Goal: Task Accomplishment & Management: Manage account settings

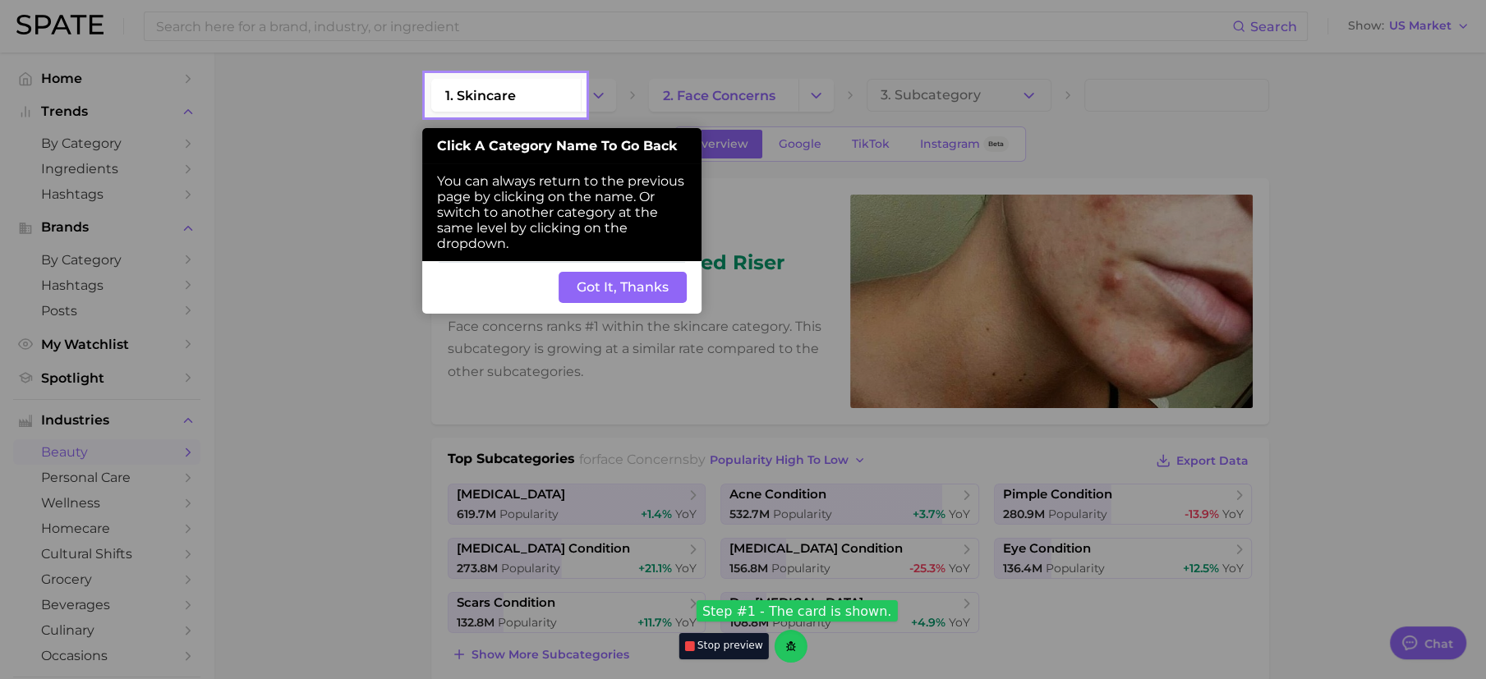
click at [621, 283] on button "Got It, Thanks" at bounding box center [622, 287] width 128 height 31
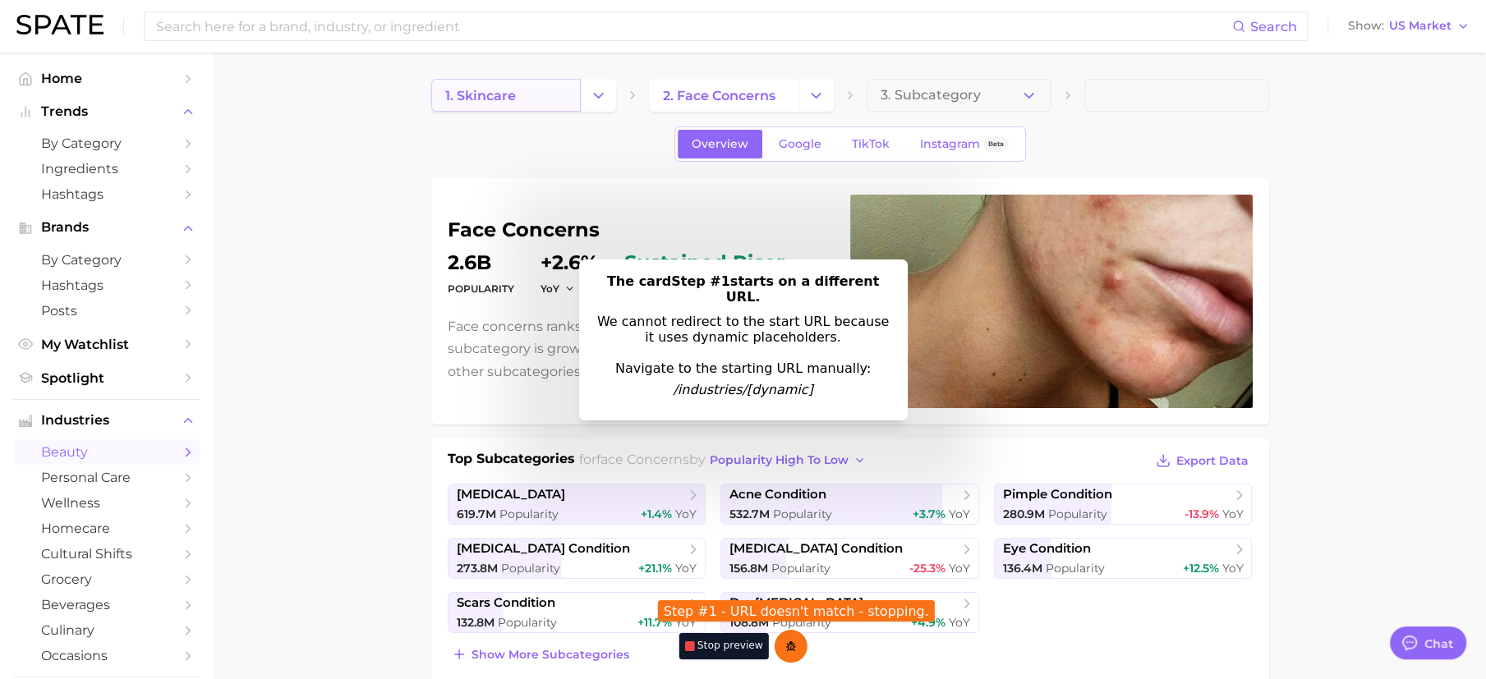
click at [546, 89] on link "1. skincare" at bounding box center [505, 95] width 149 height 33
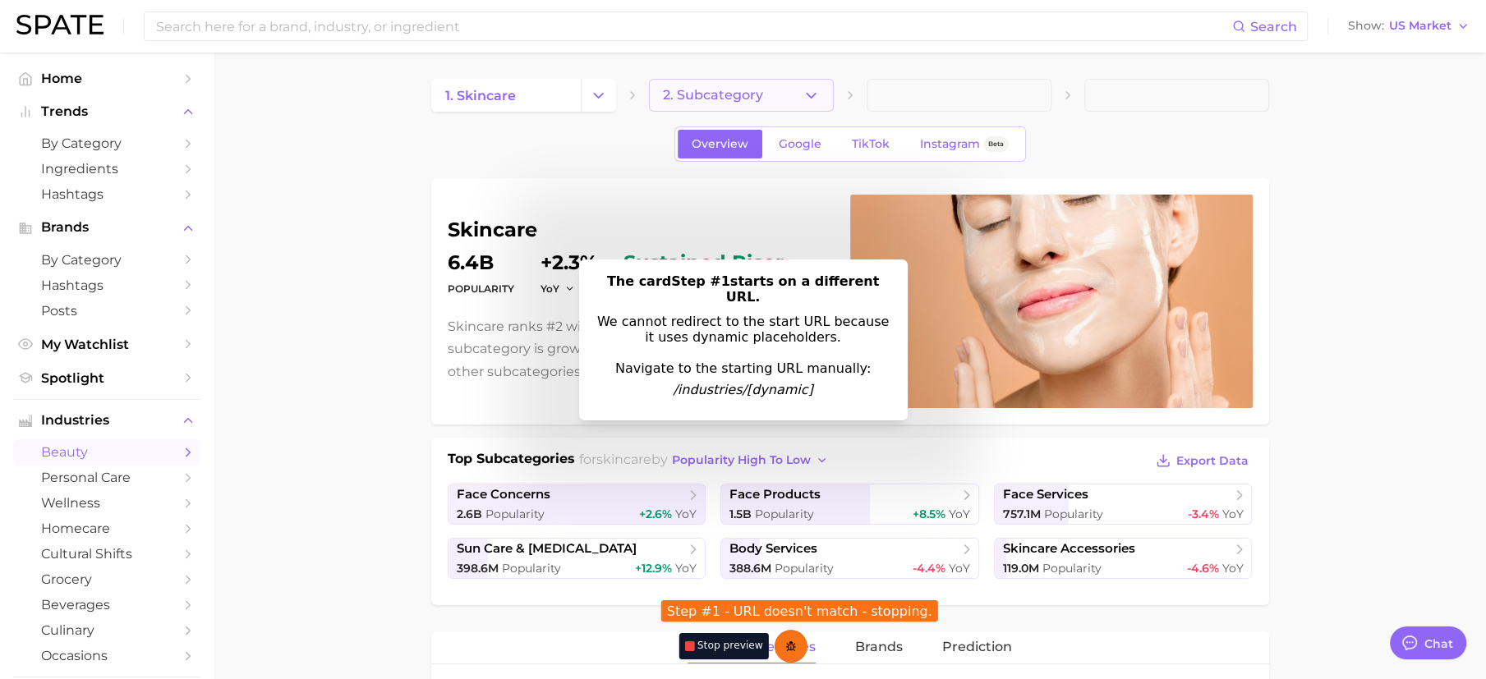
click at [665, 94] on span "2. Subcategory" at bounding box center [713, 95] width 100 height 15
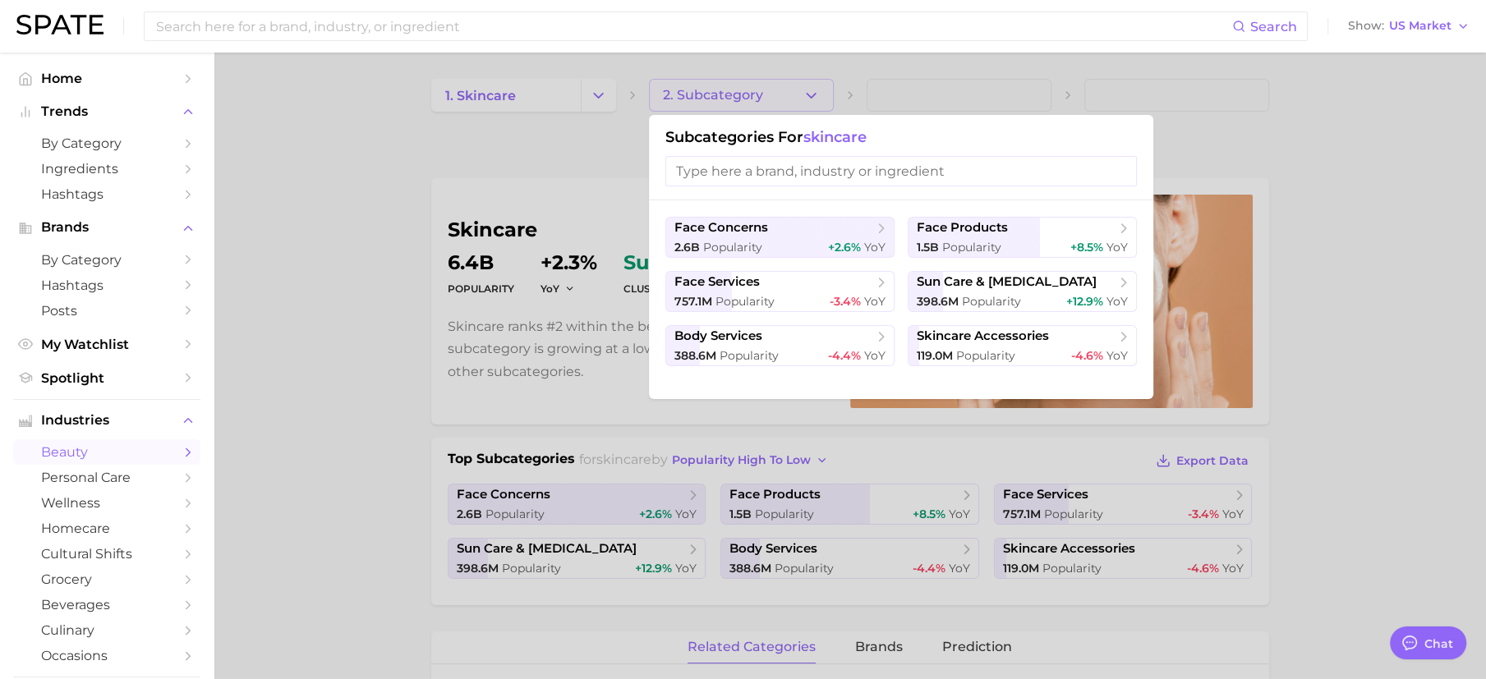
click at [138, 460] on span "beauty" at bounding box center [106, 452] width 131 height 16
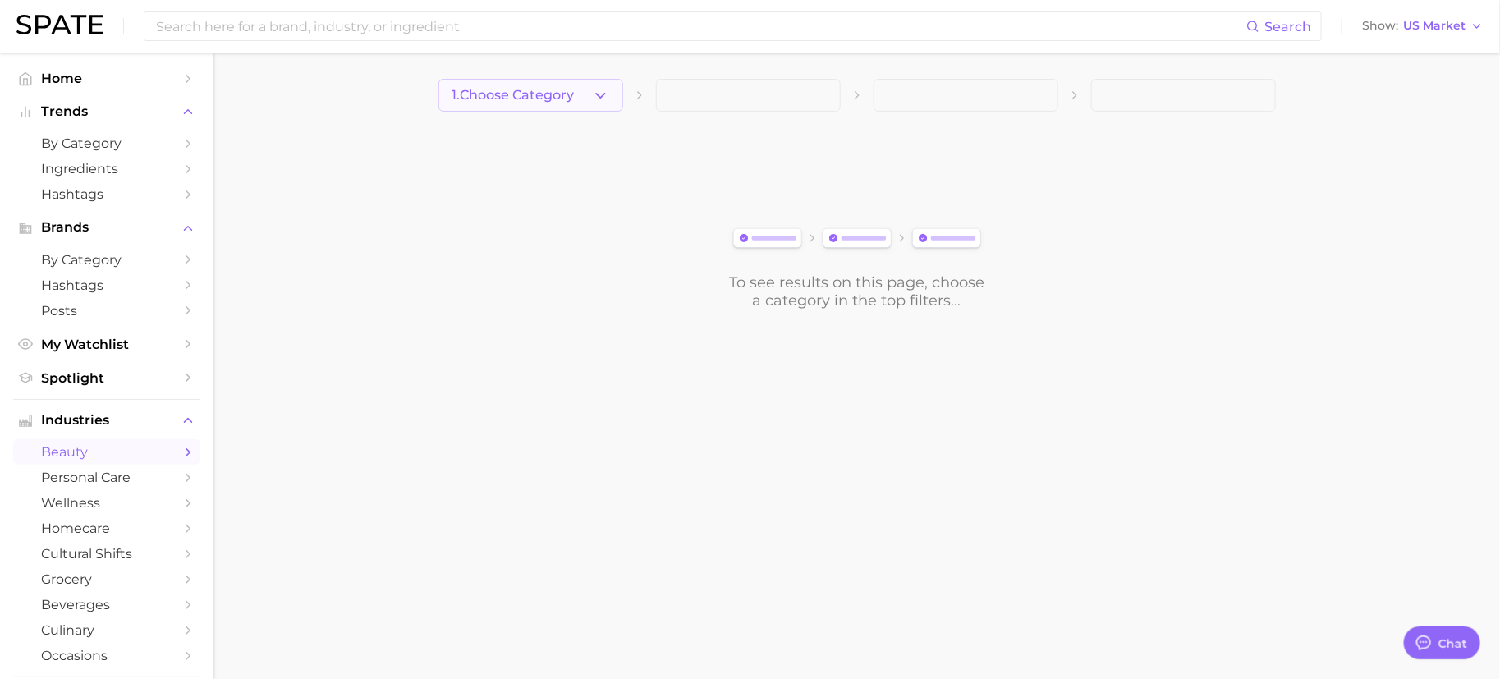
click at [517, 97] on span "1. Choose Category" at bounding box center [514, 95] width 122 height 15
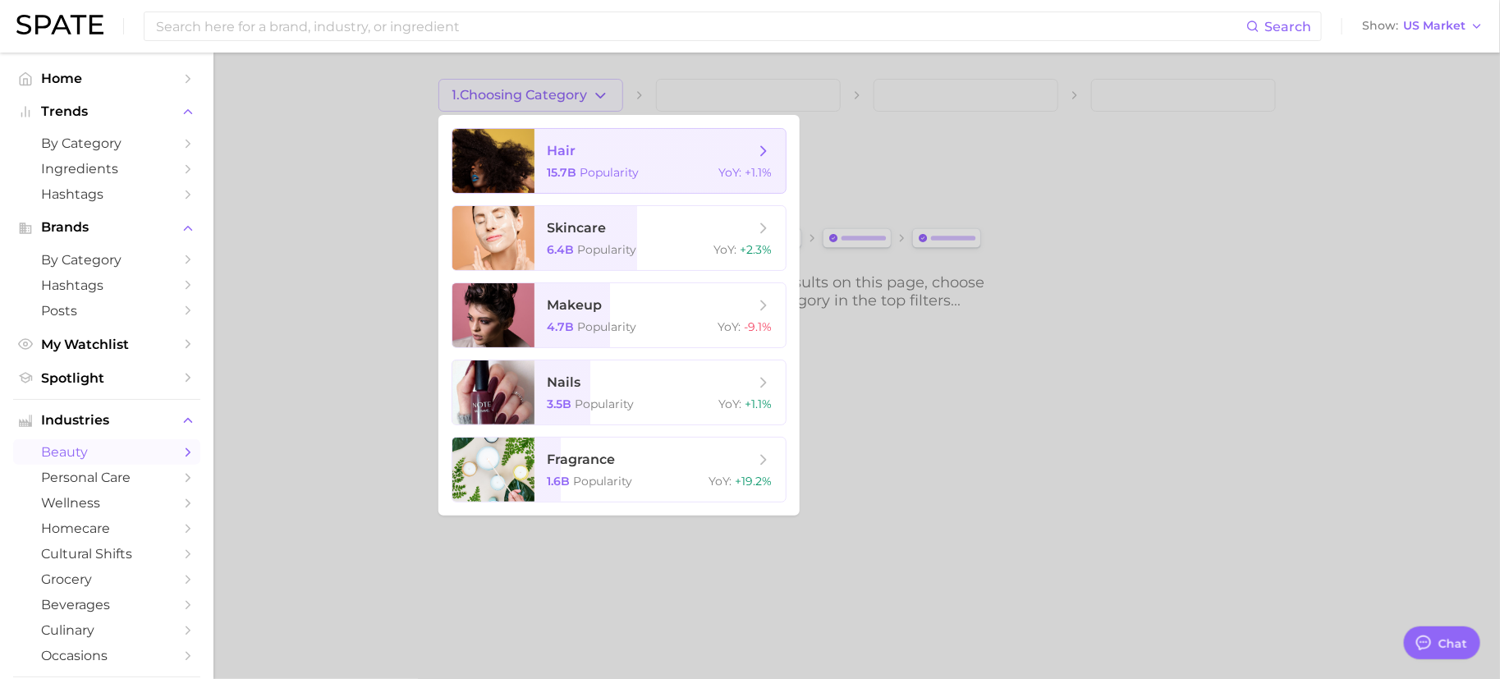
click at [595, 149] on span "hair" at bounding box center [651, 151] width 207 height 18
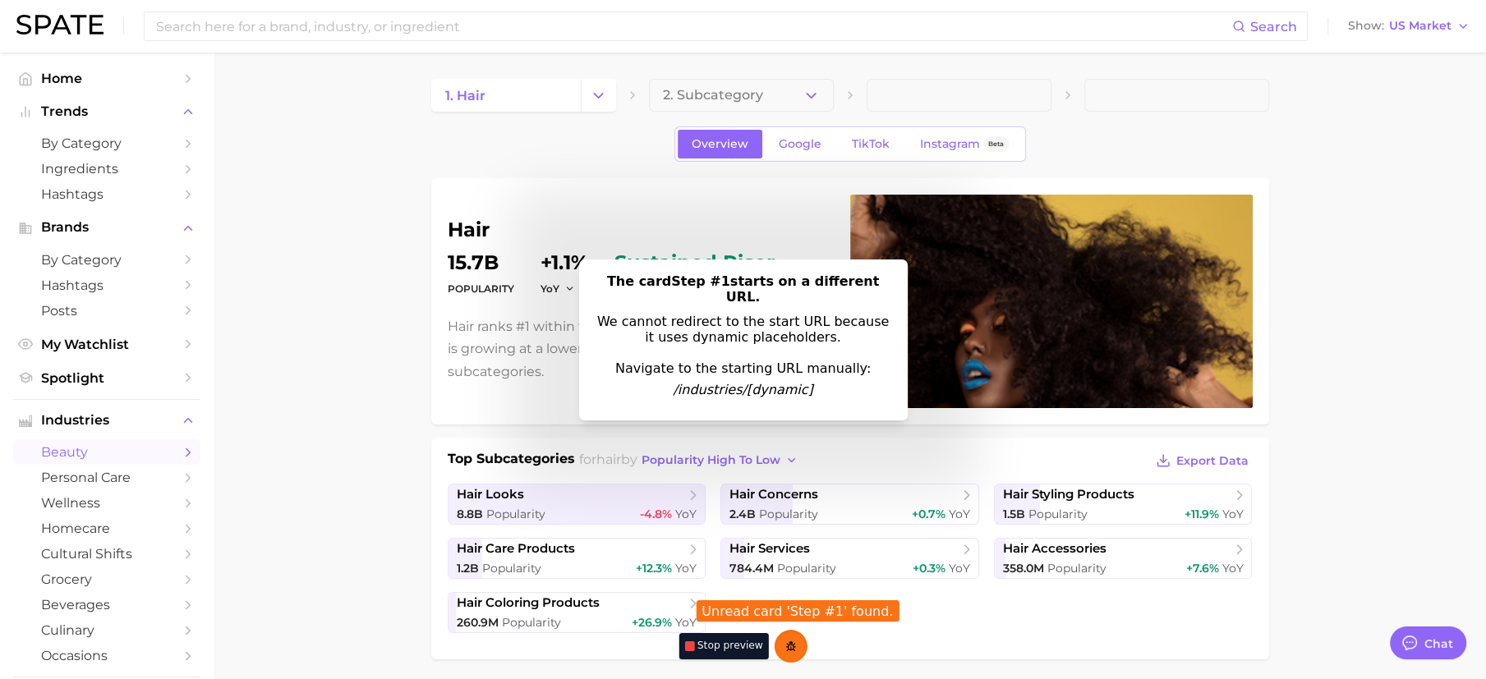
click at [101, 441] on link "beauty" at bounding box center [106, 451] width 187 height 25
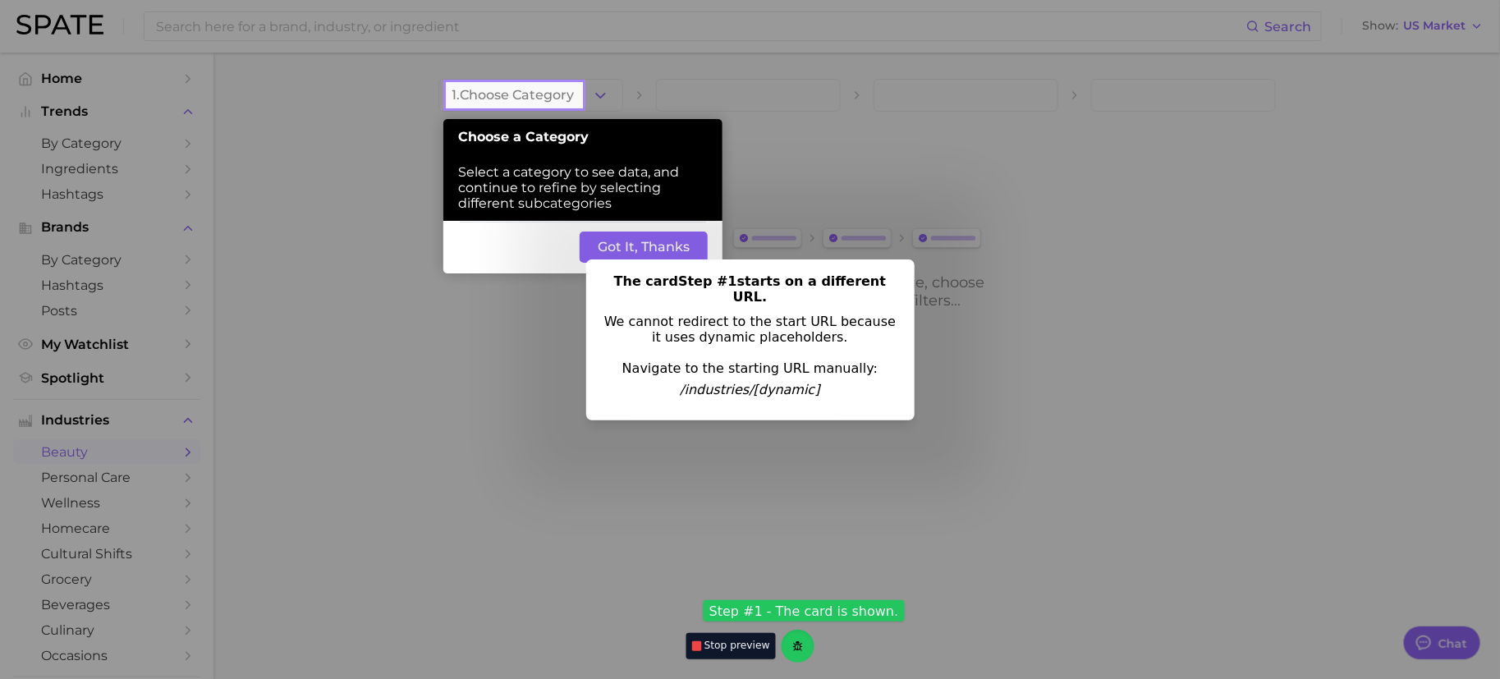
click at [663, 245] on button "Got It, Thanks" at bounding box center [644, 247] width 128 height 31
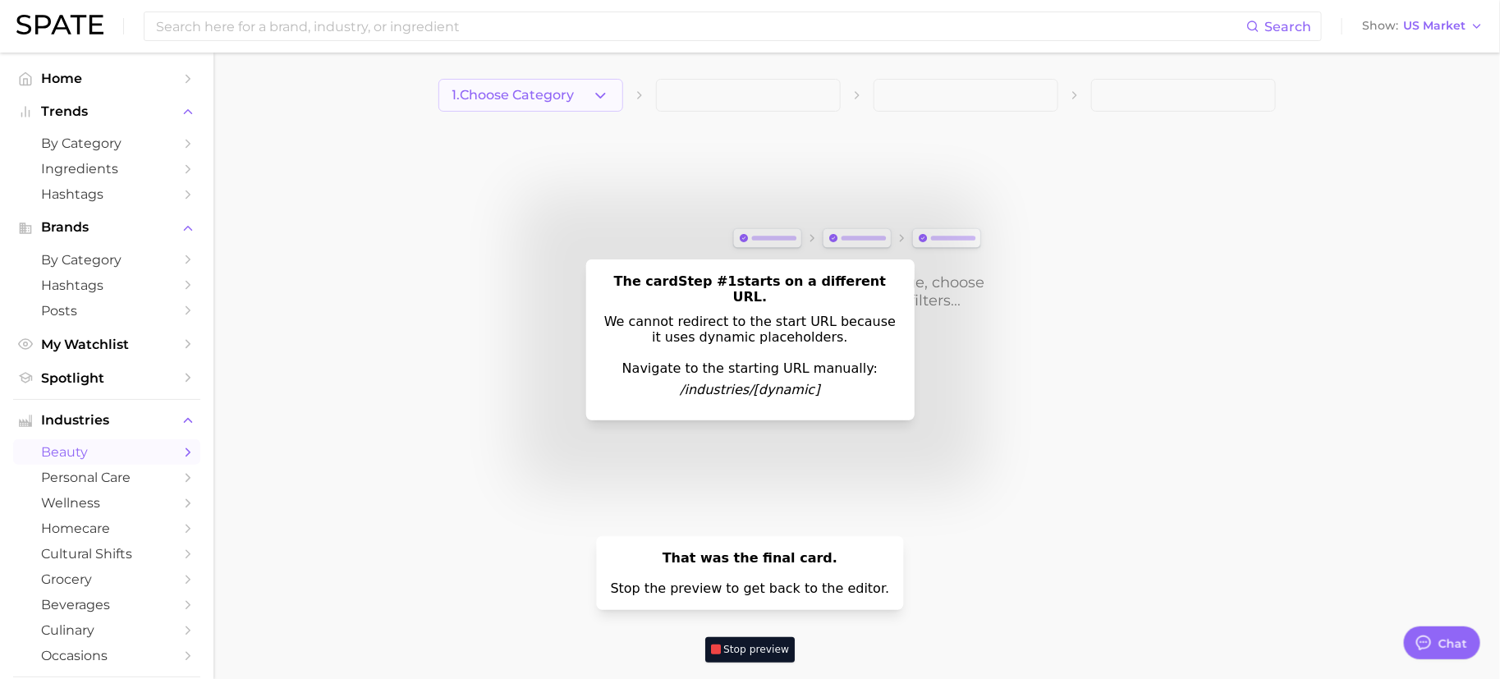
click at [606, 103] on button "1. Choose Category" at bounding box center [531, 95] width 185 height 33
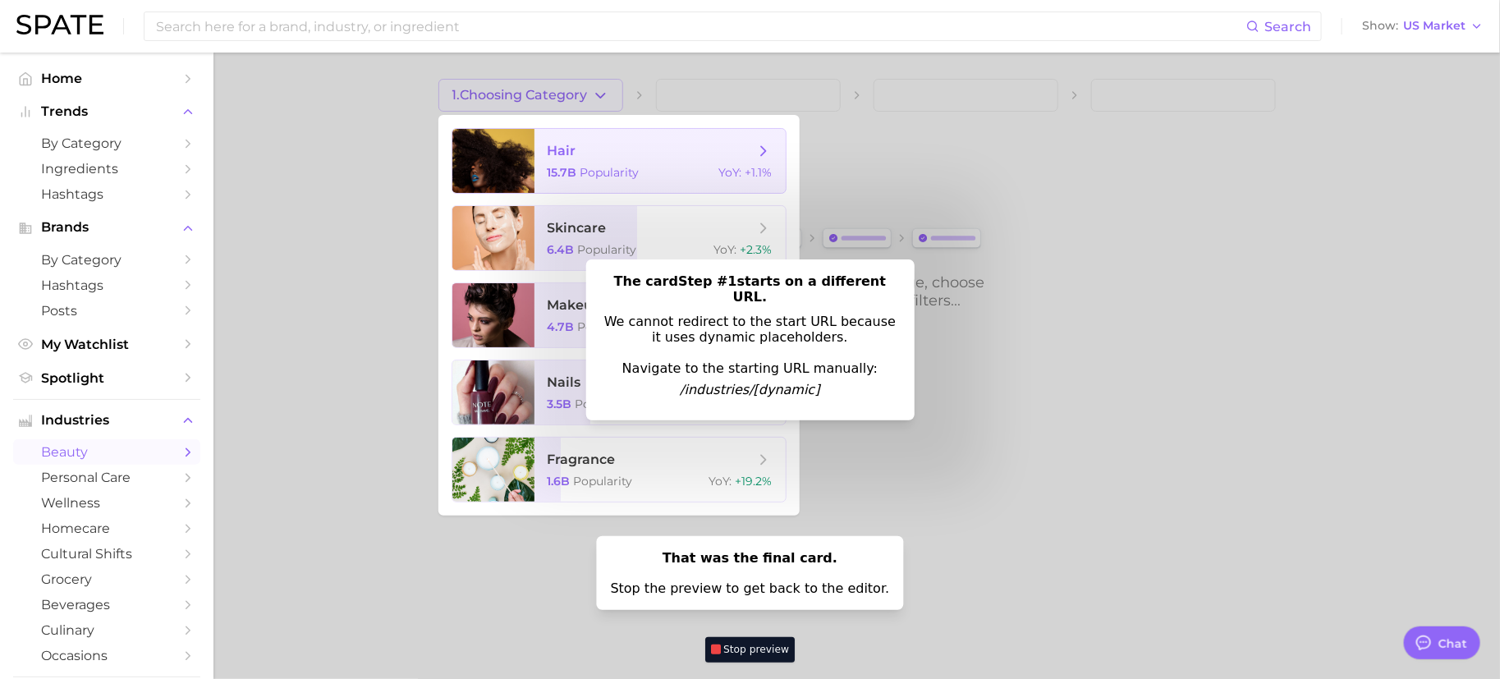
click at [586, 142] on span "hair" at bounding box center [651, 151] width 207 height 18
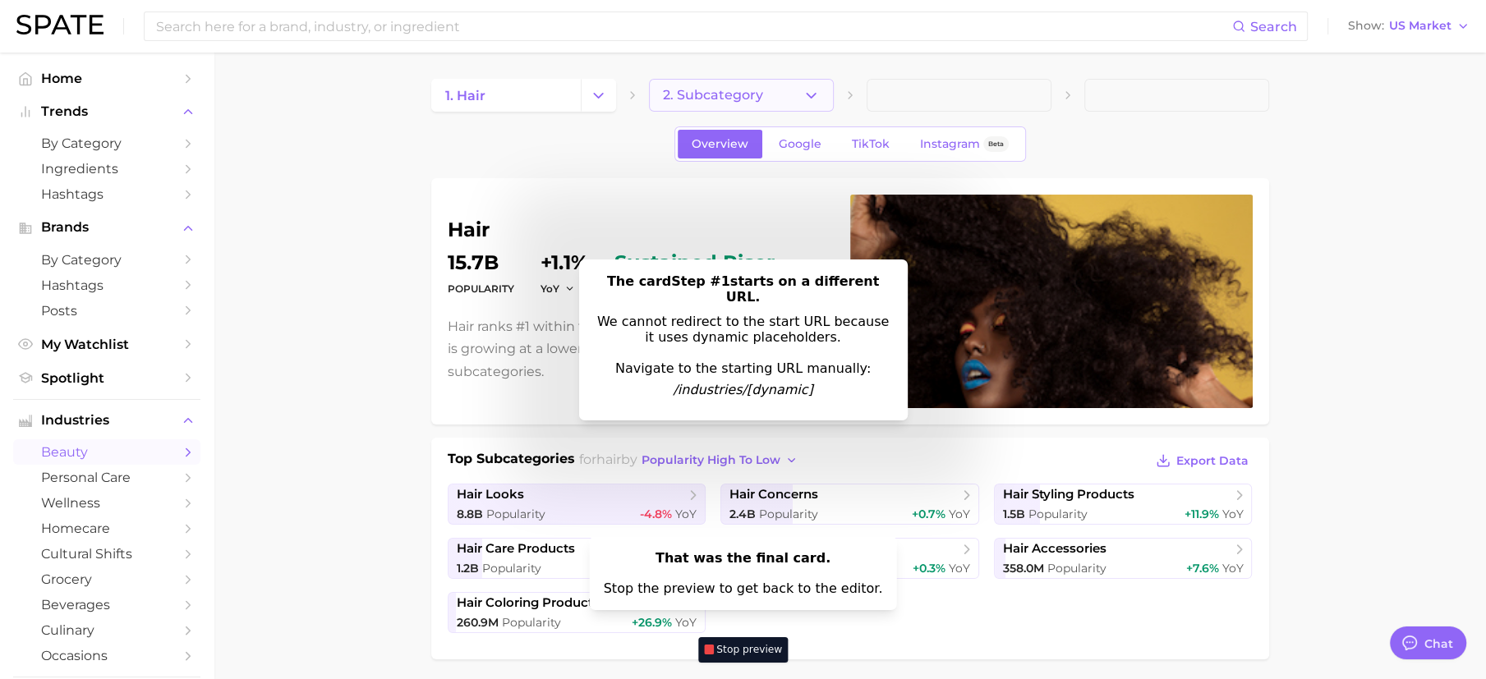
click at [769, 99] on button "2. Subcategory" at bounding box center [741, 95] width 185 height 33
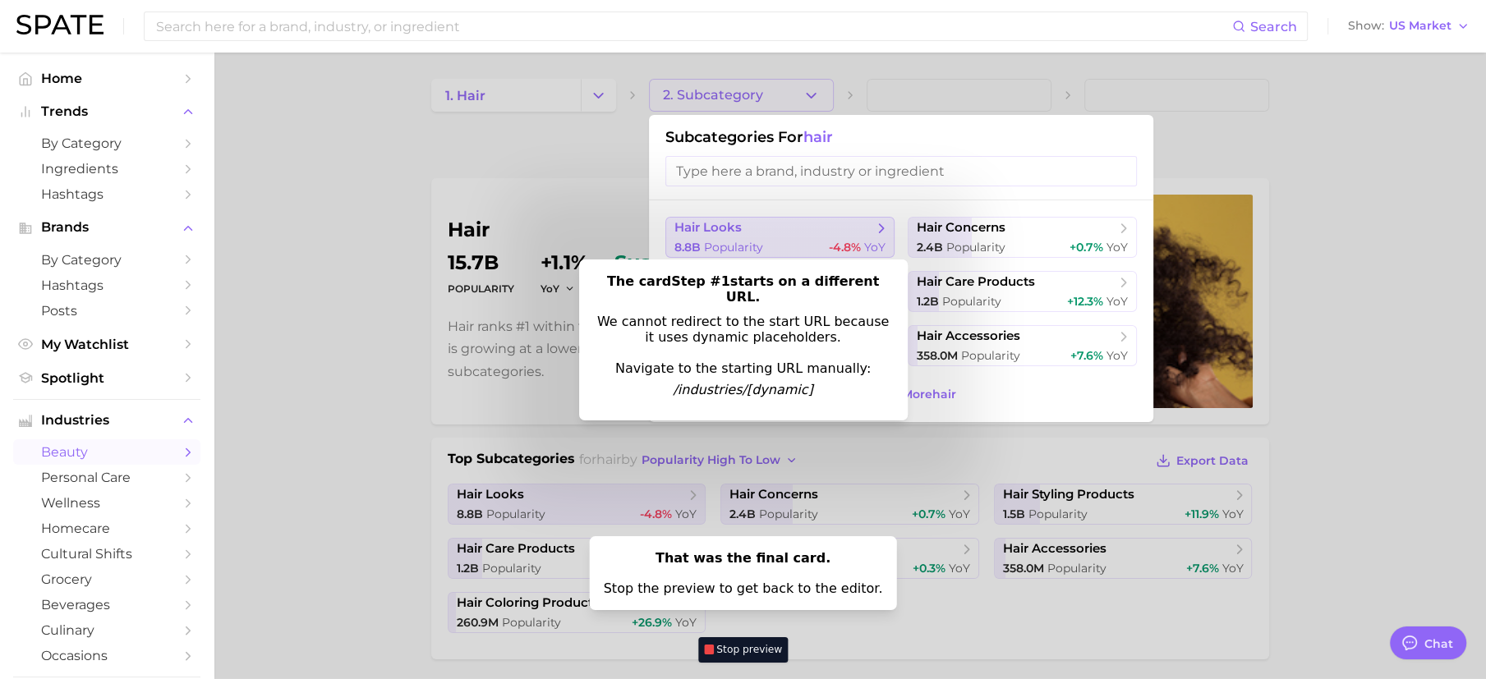
click at [796, 236] on button "hair looks 8.8b Popularity -4.8% YoY" at bounding box center [779, 237] width 229 height 41
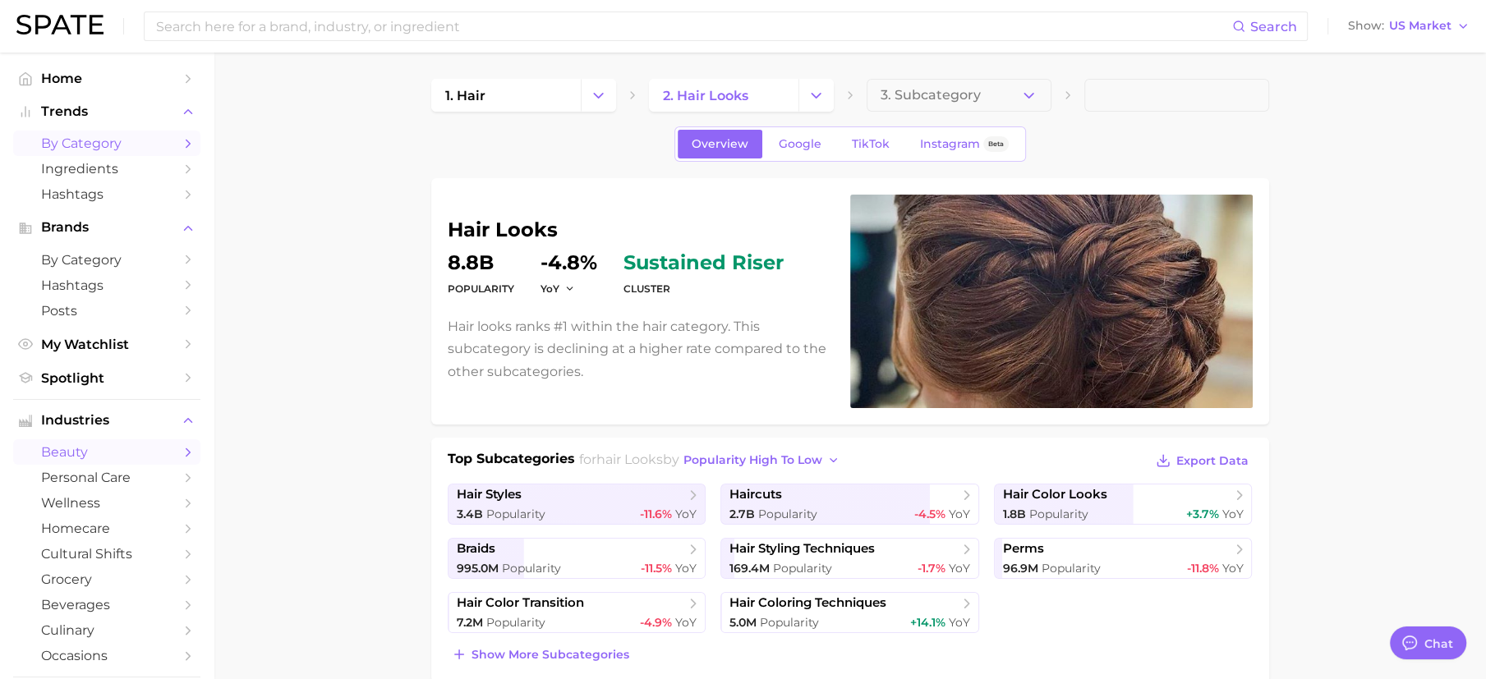
click at [96, 140] on span "by Category" at bounding box center [106, 144] width 131 height 16
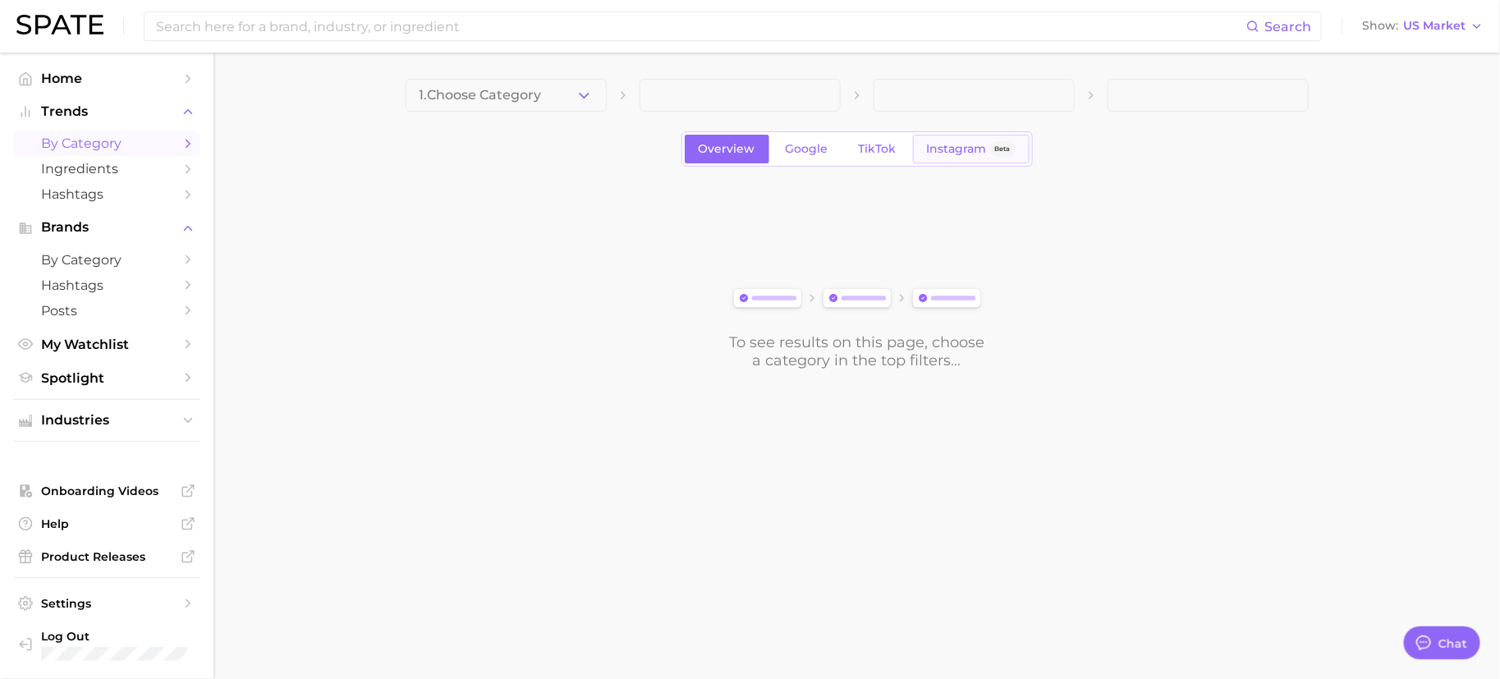
click at [954, 148] on span "Instagram" at bounding box center [957, 149] width 60 height 14
click at [505, 94] on span "1. Choose Category" at bounding box center [481, 95] width 122 height 15
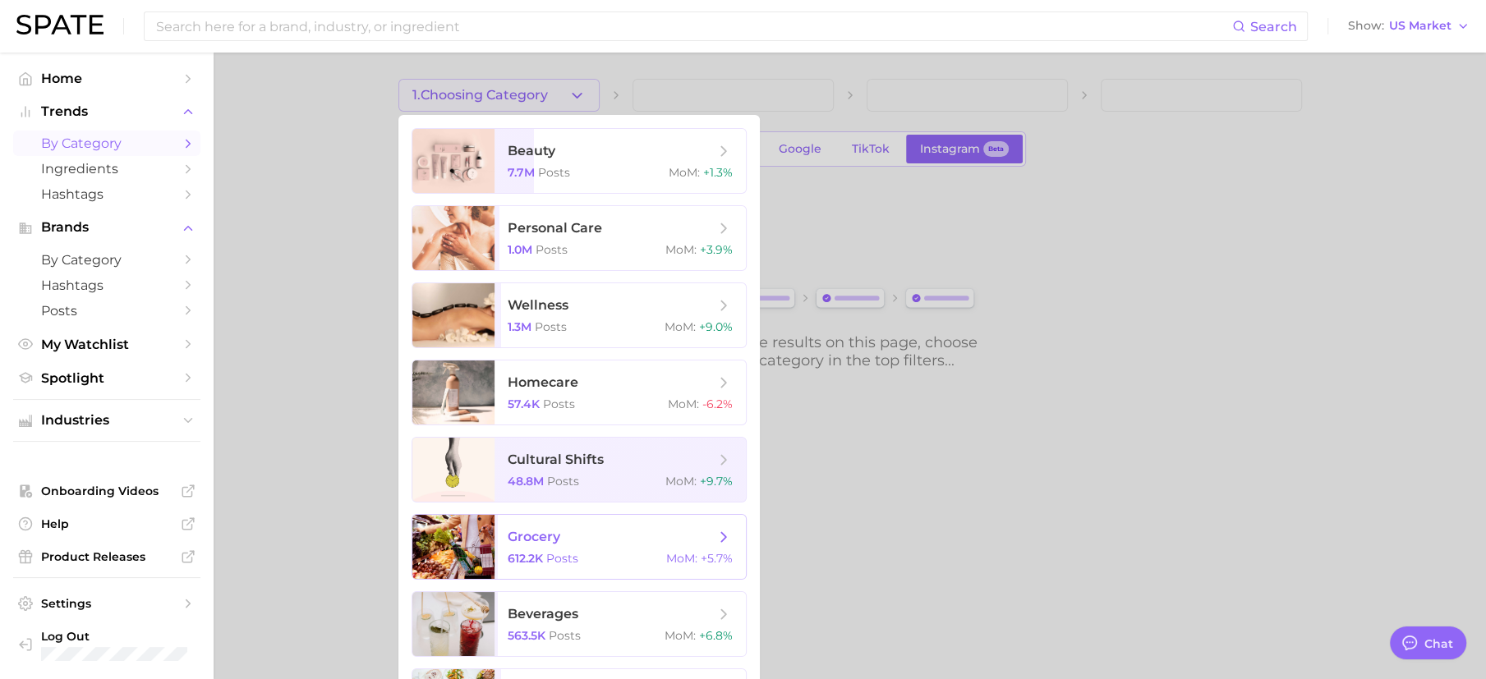
click at [558, 529] on span "grocery" at bounding box center [534, 537] width 53 height 16
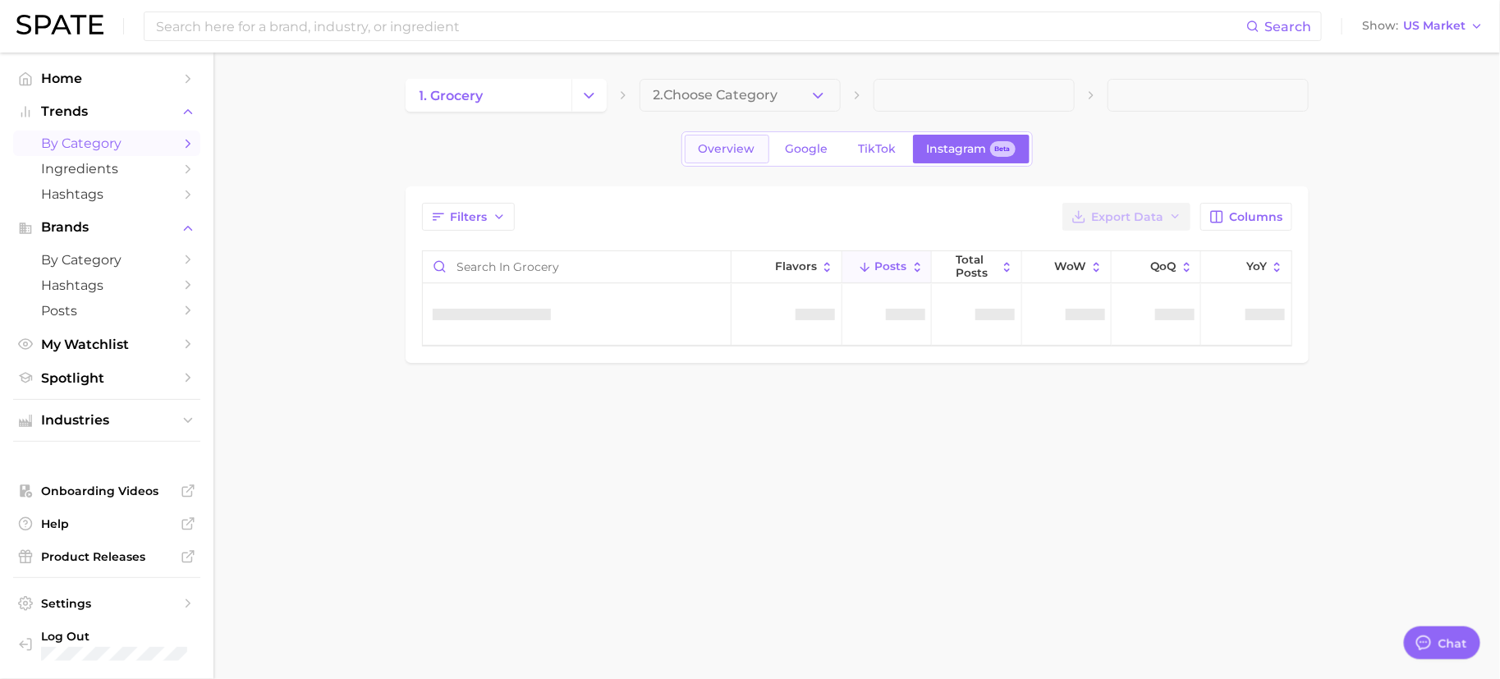
click at [724, 148] on span "Overview" at bounding box center [727, 149] width 57 height 14
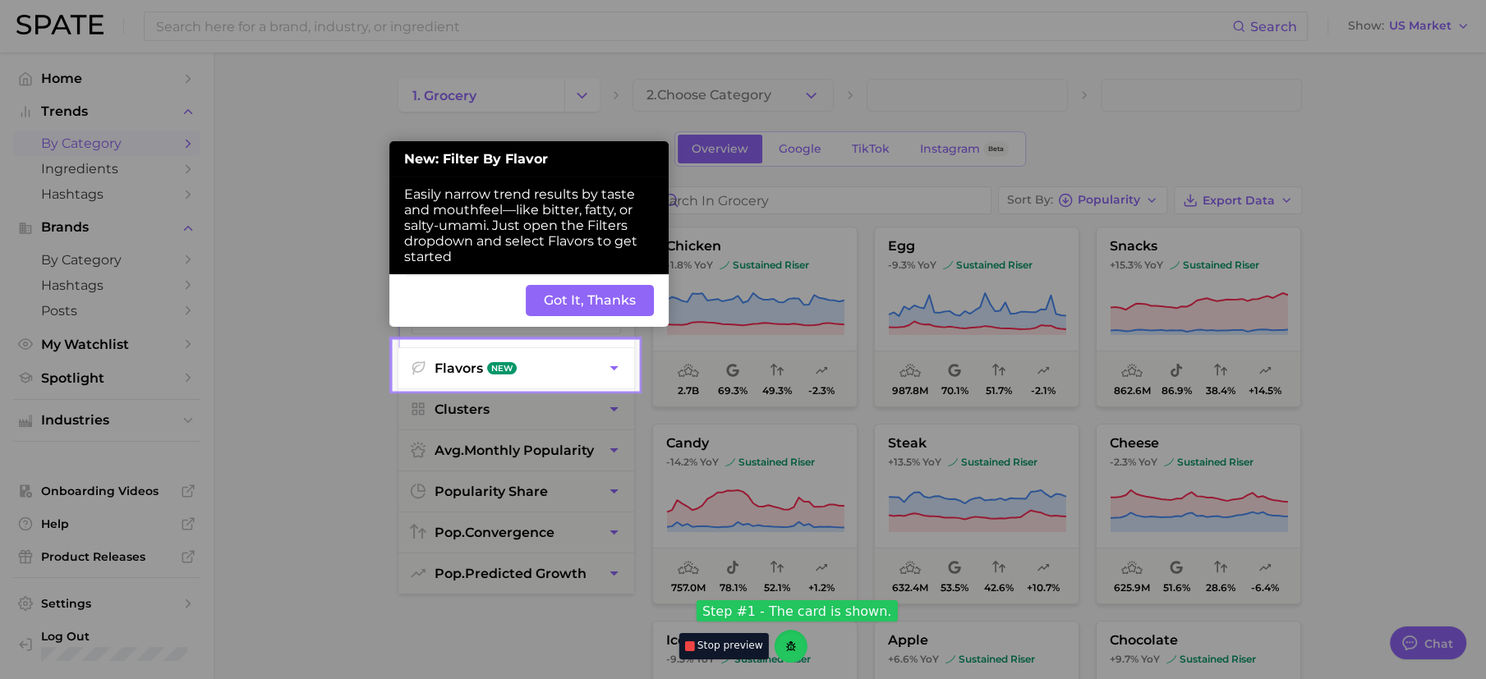
click at [554, 366] on button "Flavors New" at bounding box center [516, 368] width 236 height 40
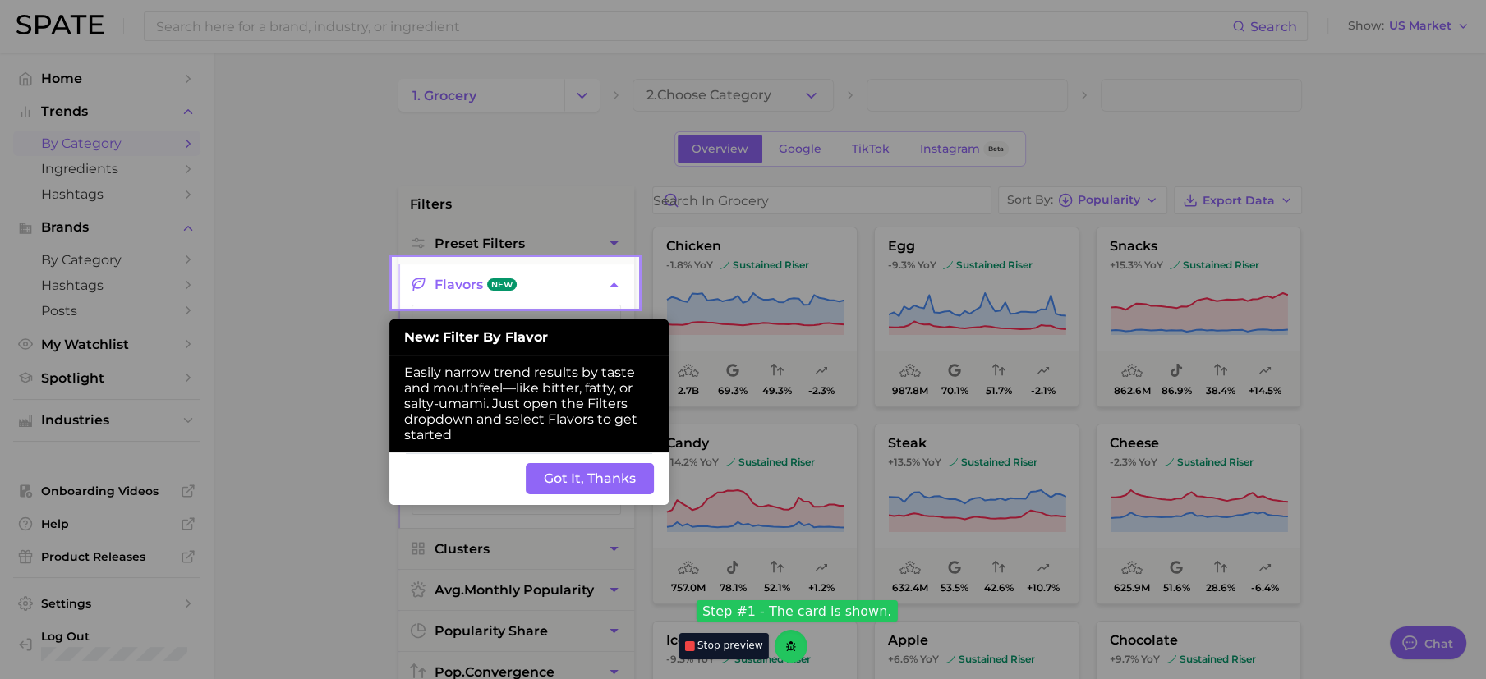
click at [608, 490] on button "Got It, Thanks" at bounding box center [590, 478] width 128 height 31
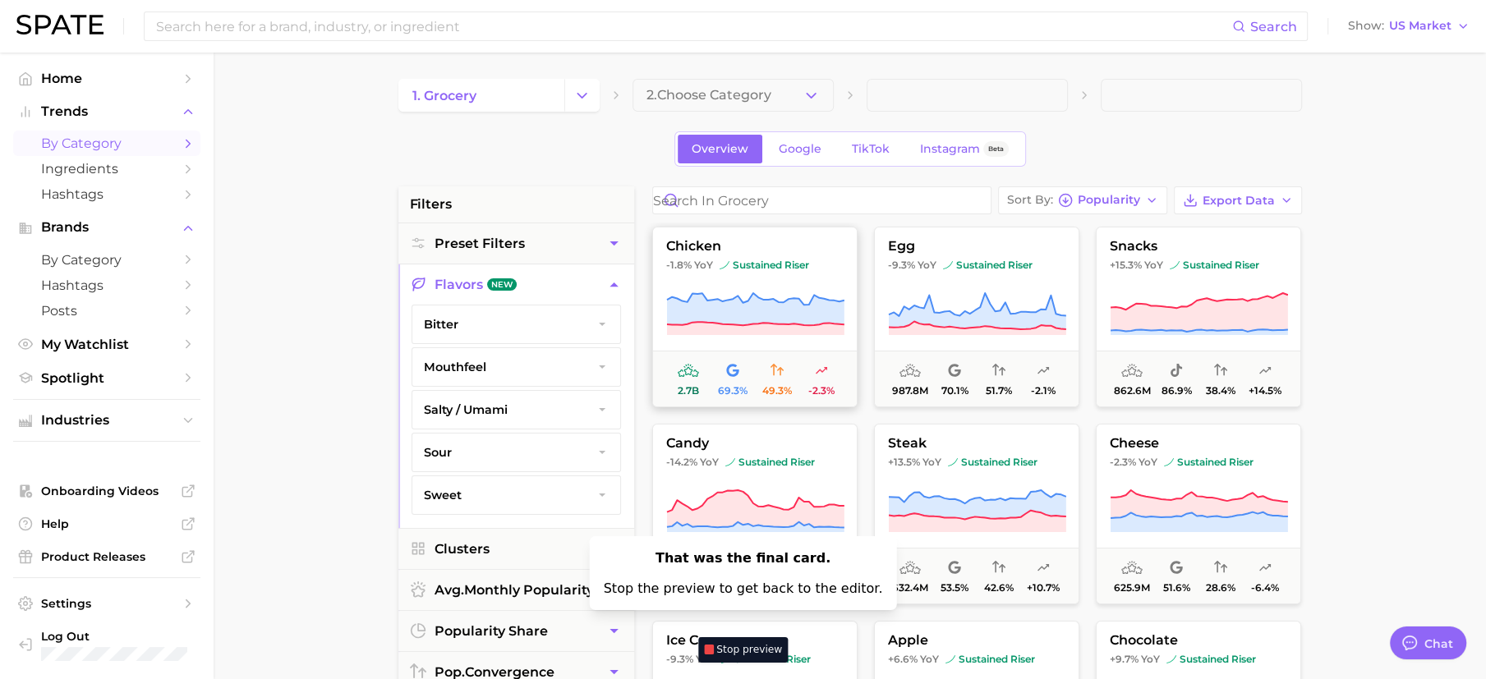
click at [776, 278] on button "chicken -1.8% YoY sustained riser 2.7b 69.3% 49.3% -2.3%" at bounding box center [754, 317] width 205 height 181
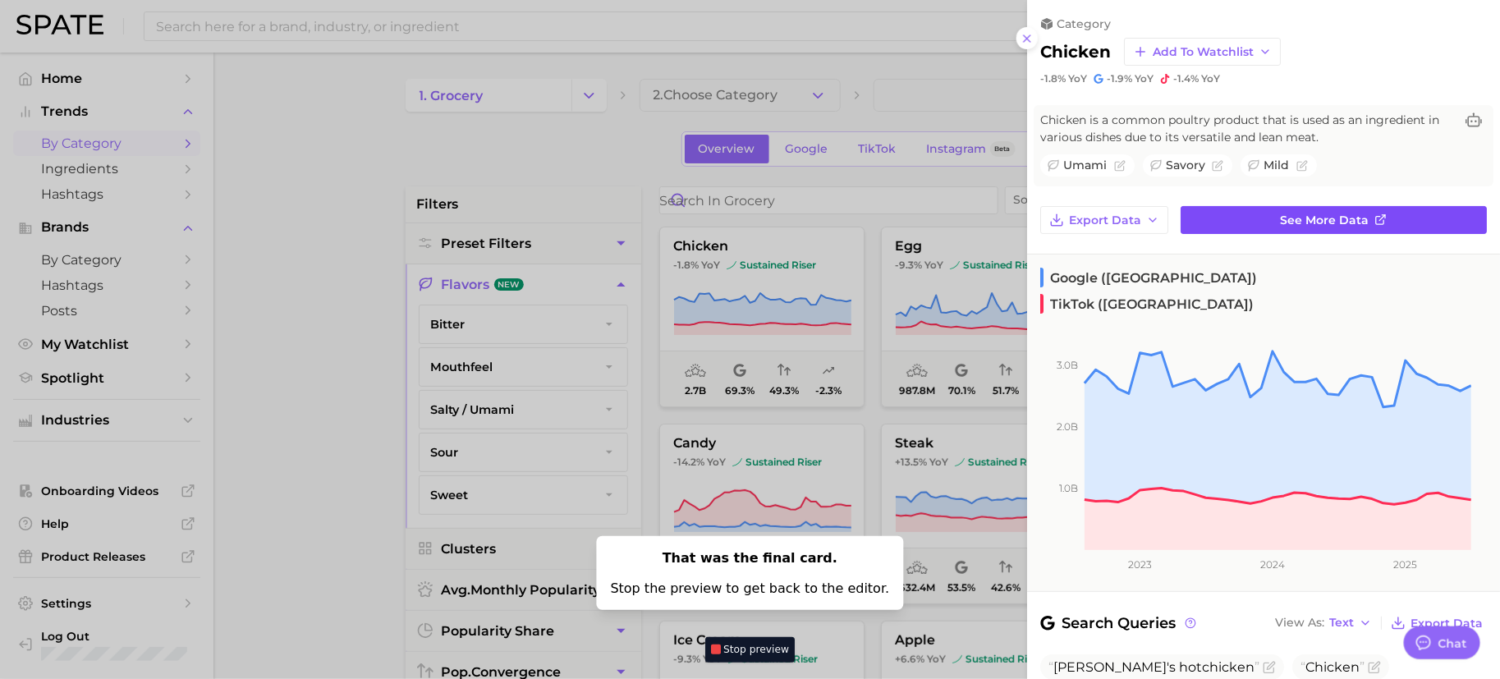
click at [1281, 214] on span "See more data" at bounding box center [1325, 221] width 89 height 14
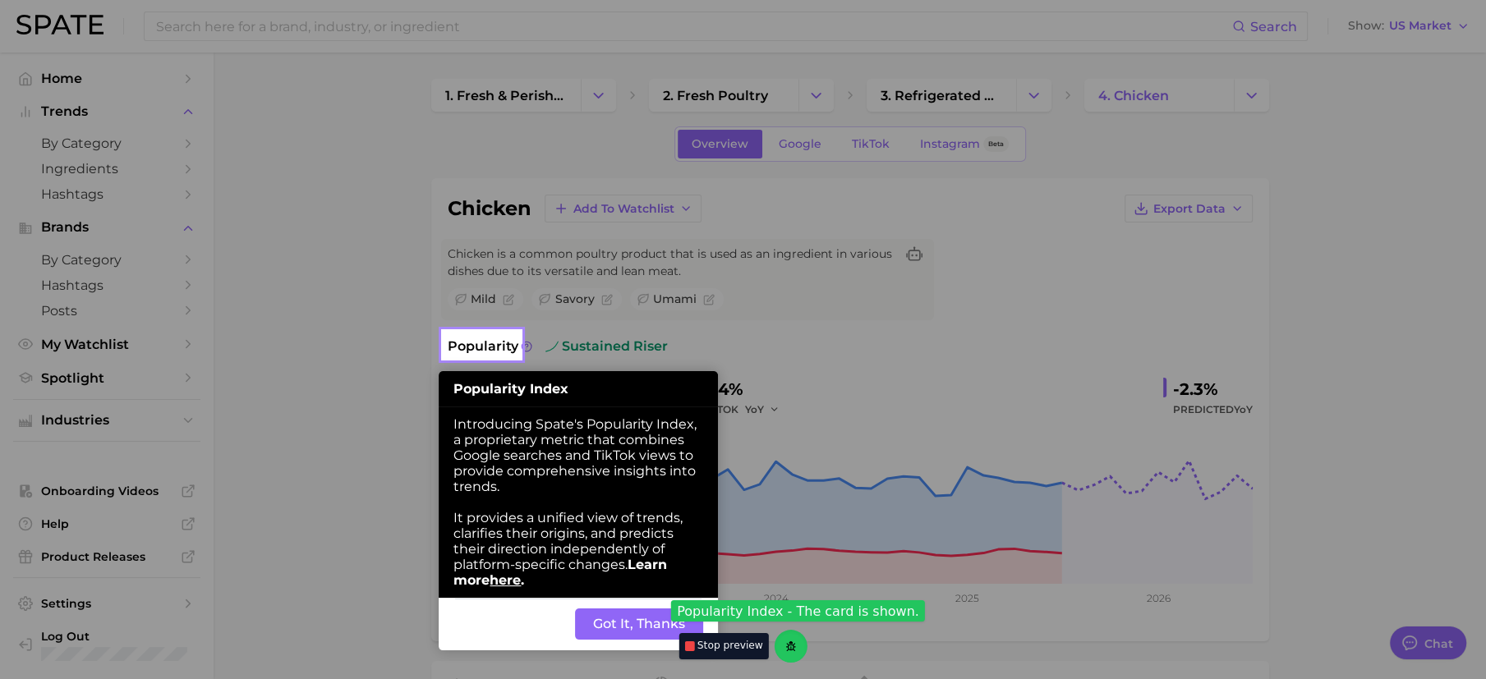
click at [638, 629] on button "Got It, Thanks" at bounding box center [639, 624] width 128 height 31
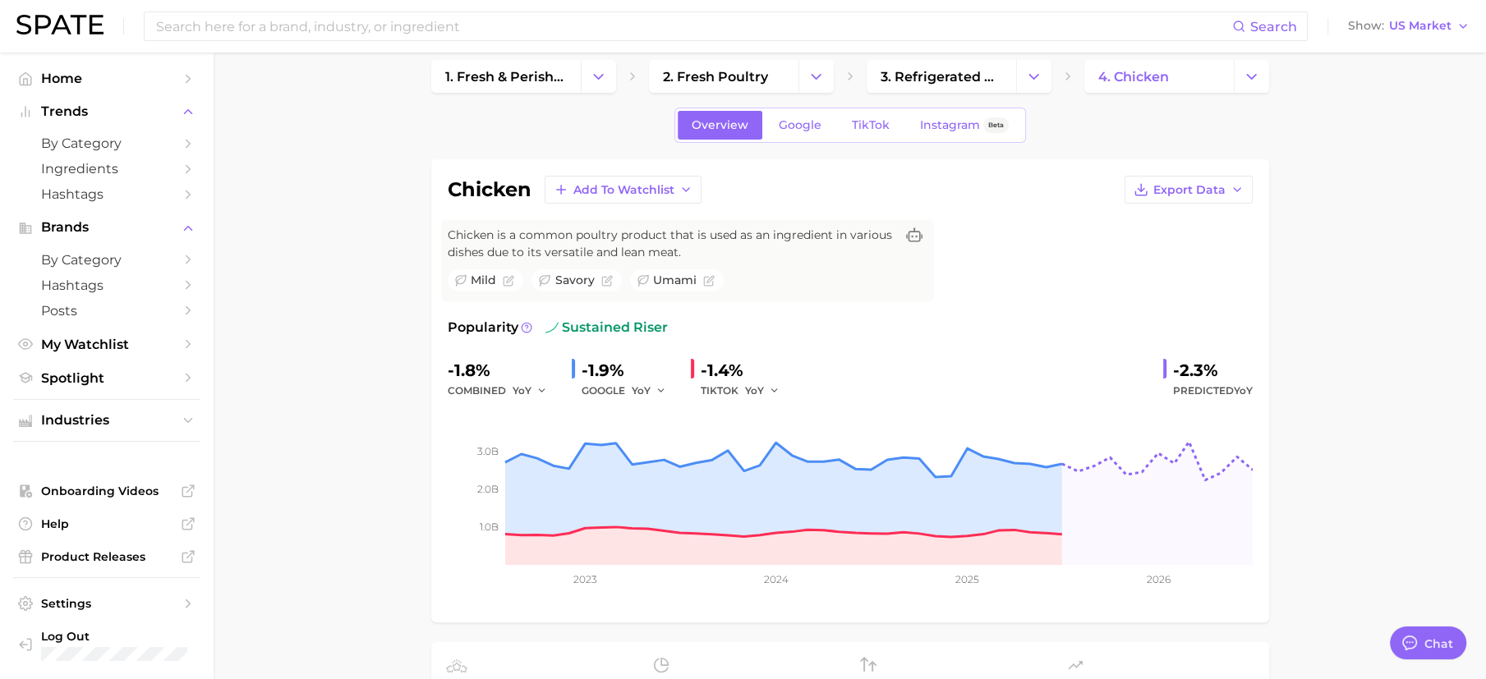
scroll to position [21, 0]
click at [476, 80] on span "1. fresh & perishable foods" at bounding box center [506, 75] width 122 height 16
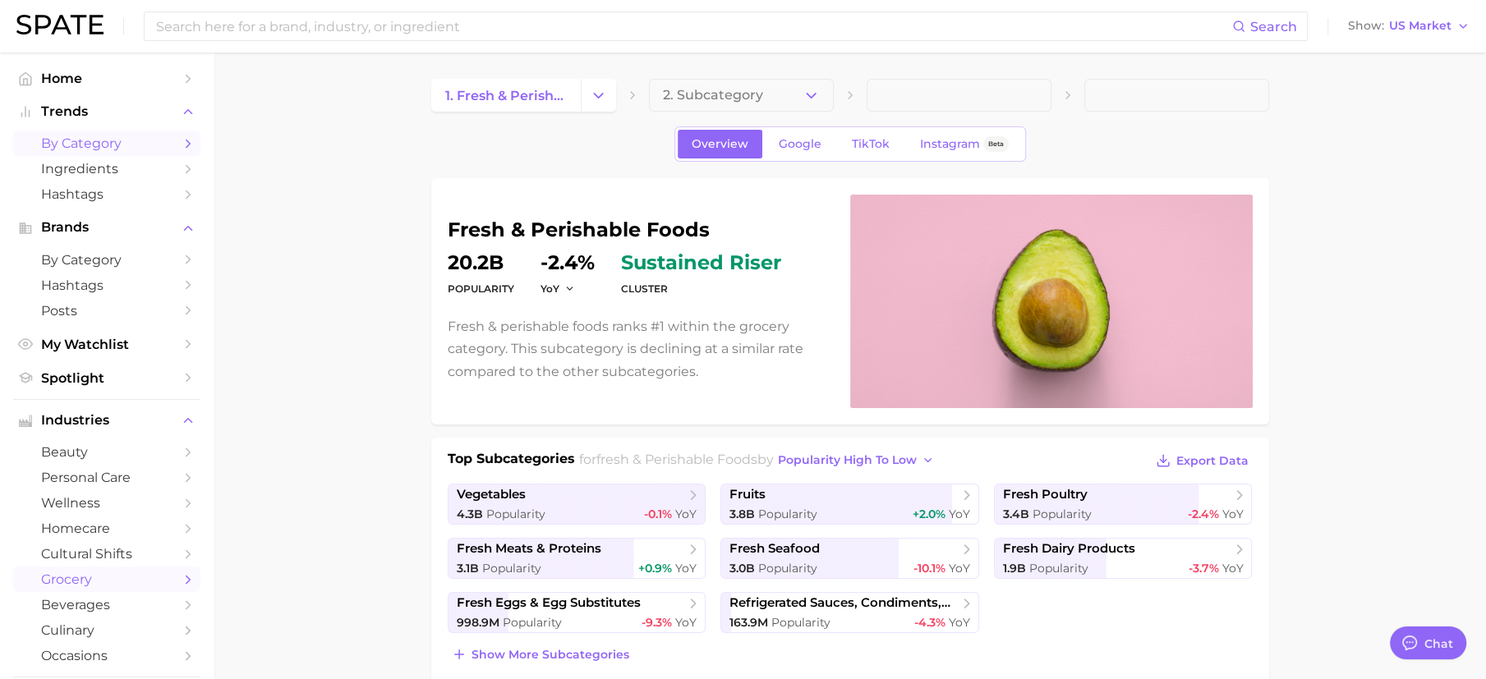
click at [85, 137] on span "by Category" at bounding box center [106, 144] width 131 height 16
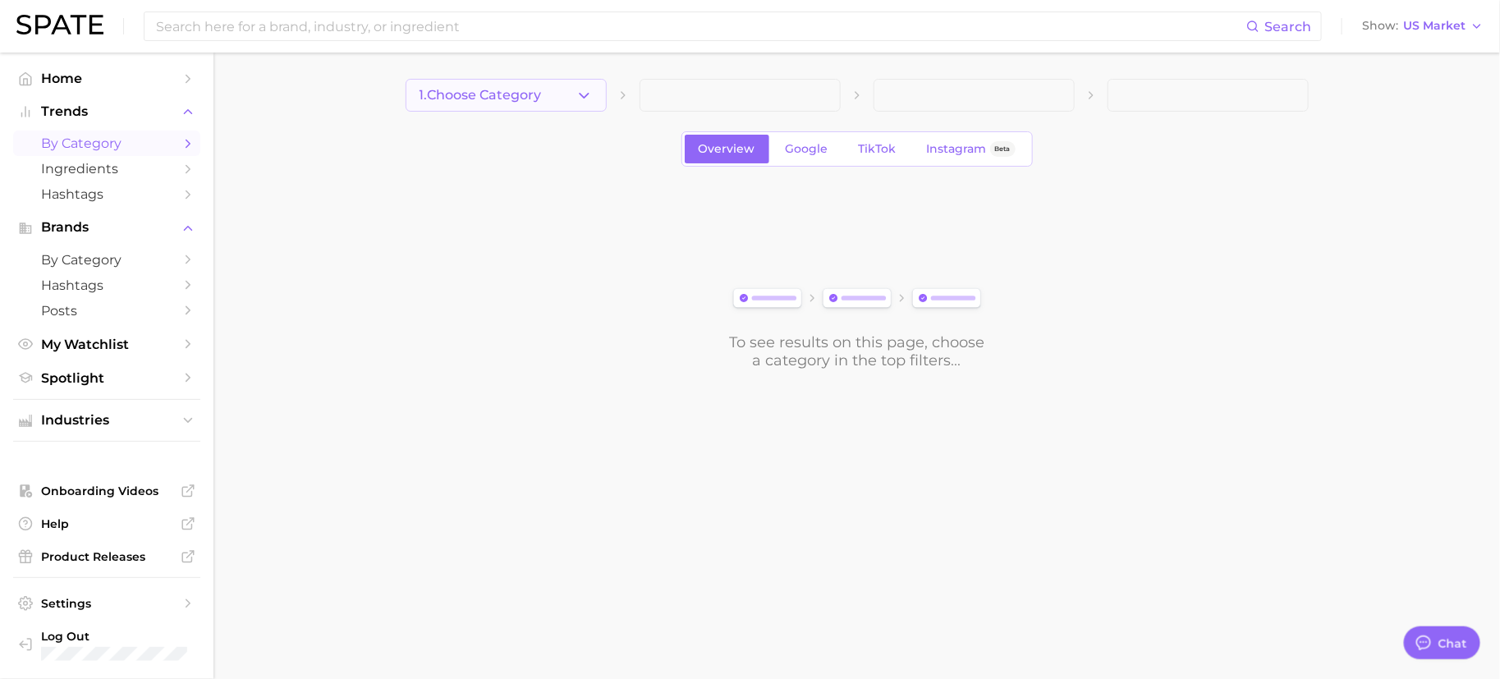
click at [546, 101] on button "1. Choose Category" at bounding box center [506, 95] width 201 height 33
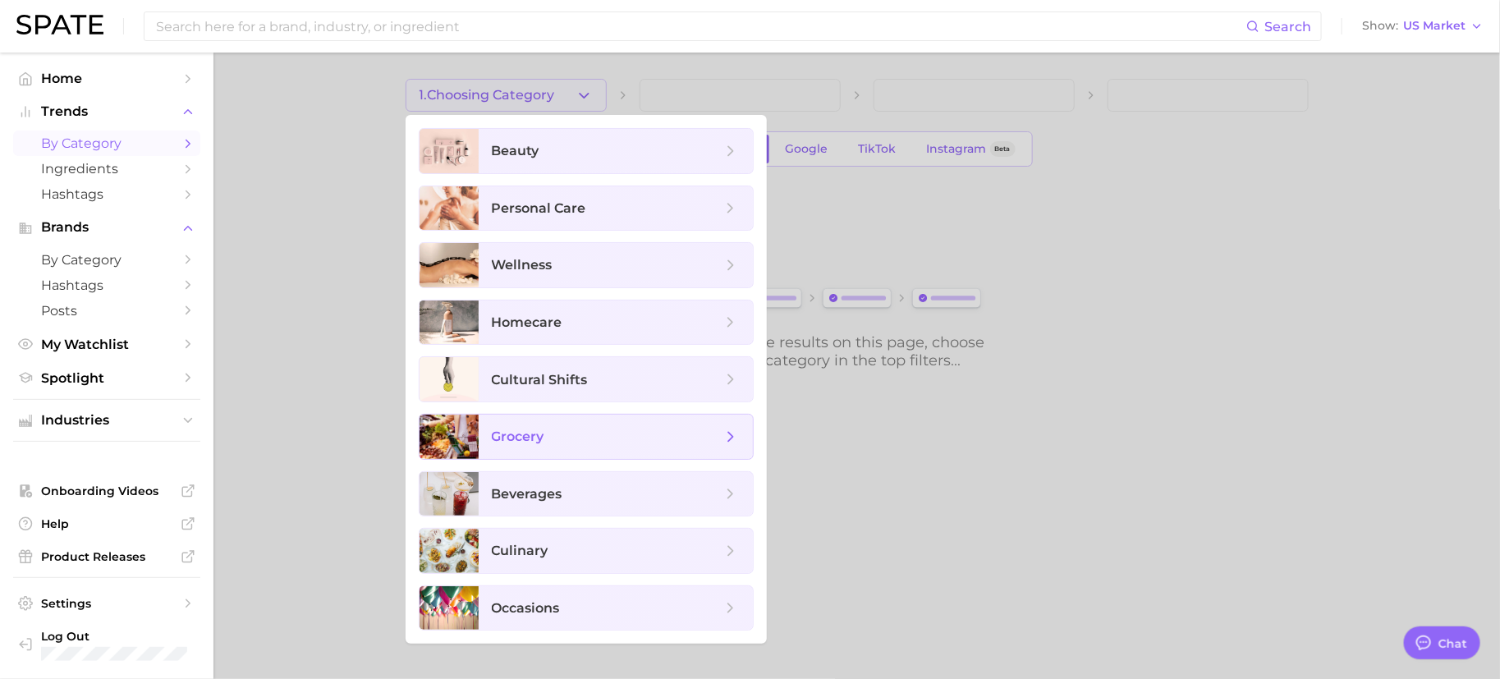
click at [549, 428] on span "grocery" at bounding box center [607, 437] width 230 height 18
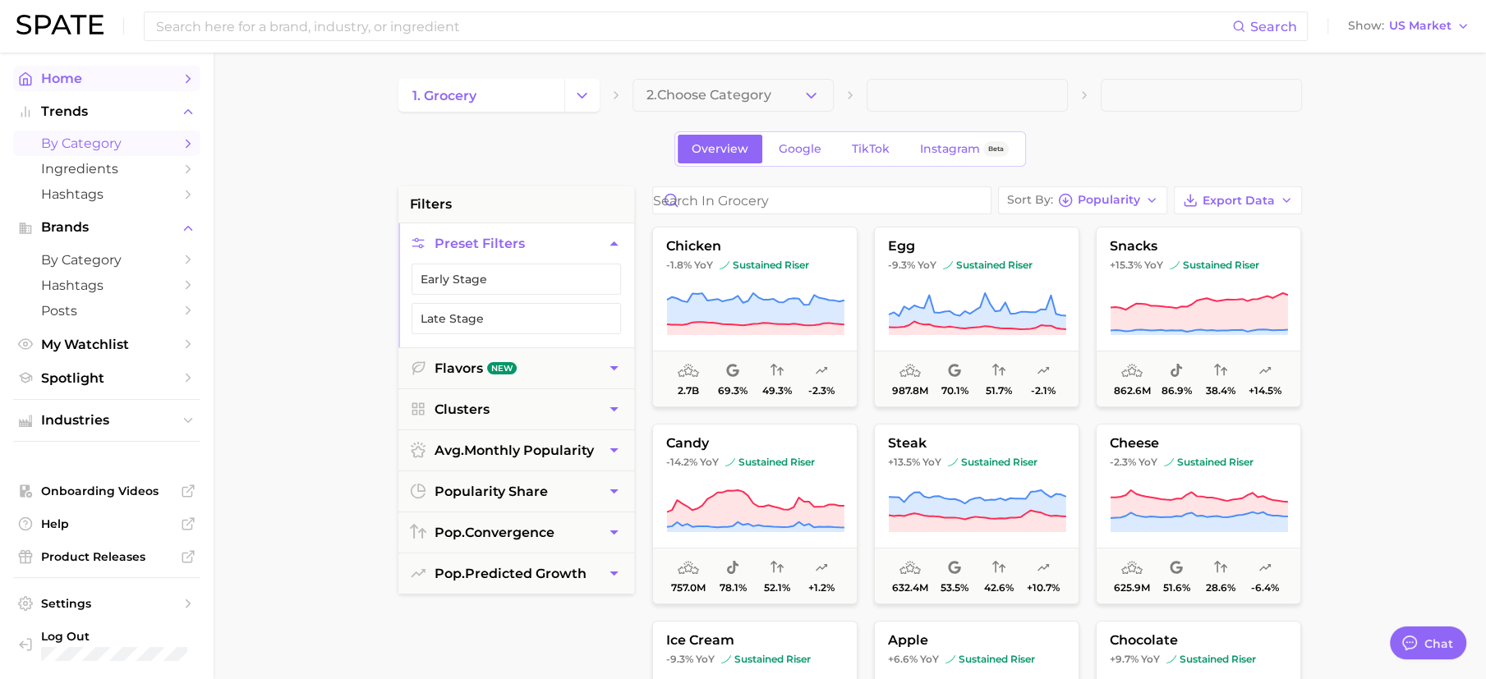
click at [90, 82] on span "Home" at bounding box center [106, 79] width 131 height 16
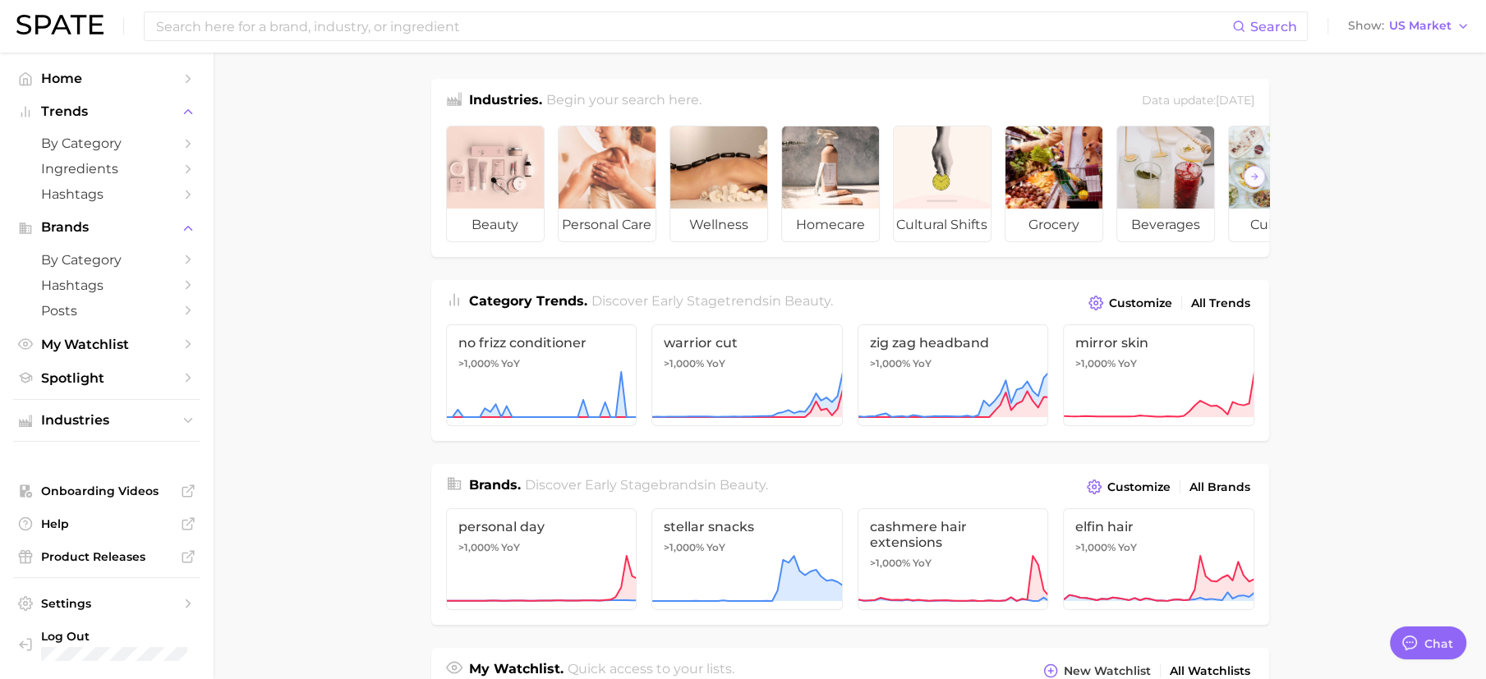
type textarea "x"
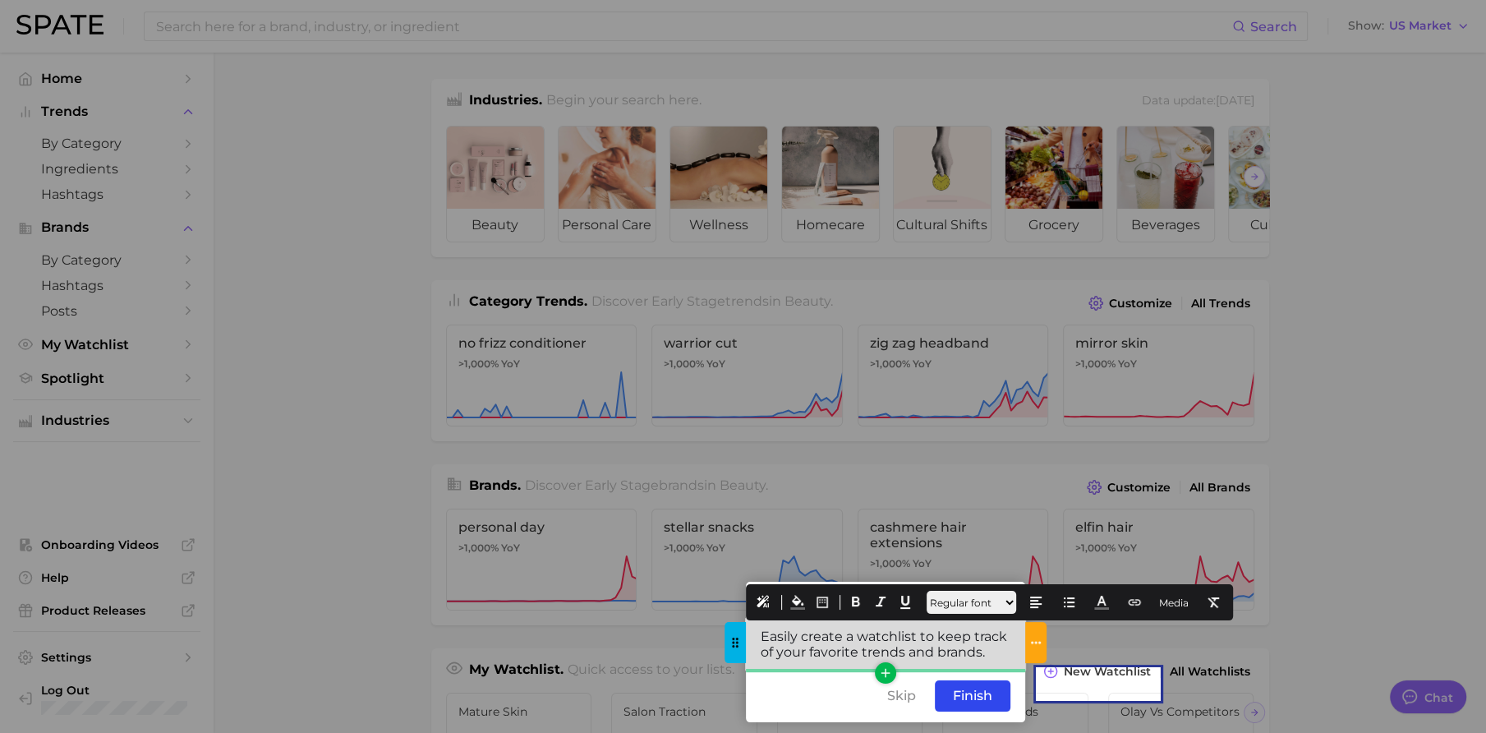
drag, startPoint x: 987, startPoint y: 659, endPoint x: 760, endPoint y: 634, distance: 228.8
click at [760, 634] on div "Easily create a watchlist to keep track of your favorite trends and brands." at bounding box center [885, 643] width 279 height 51
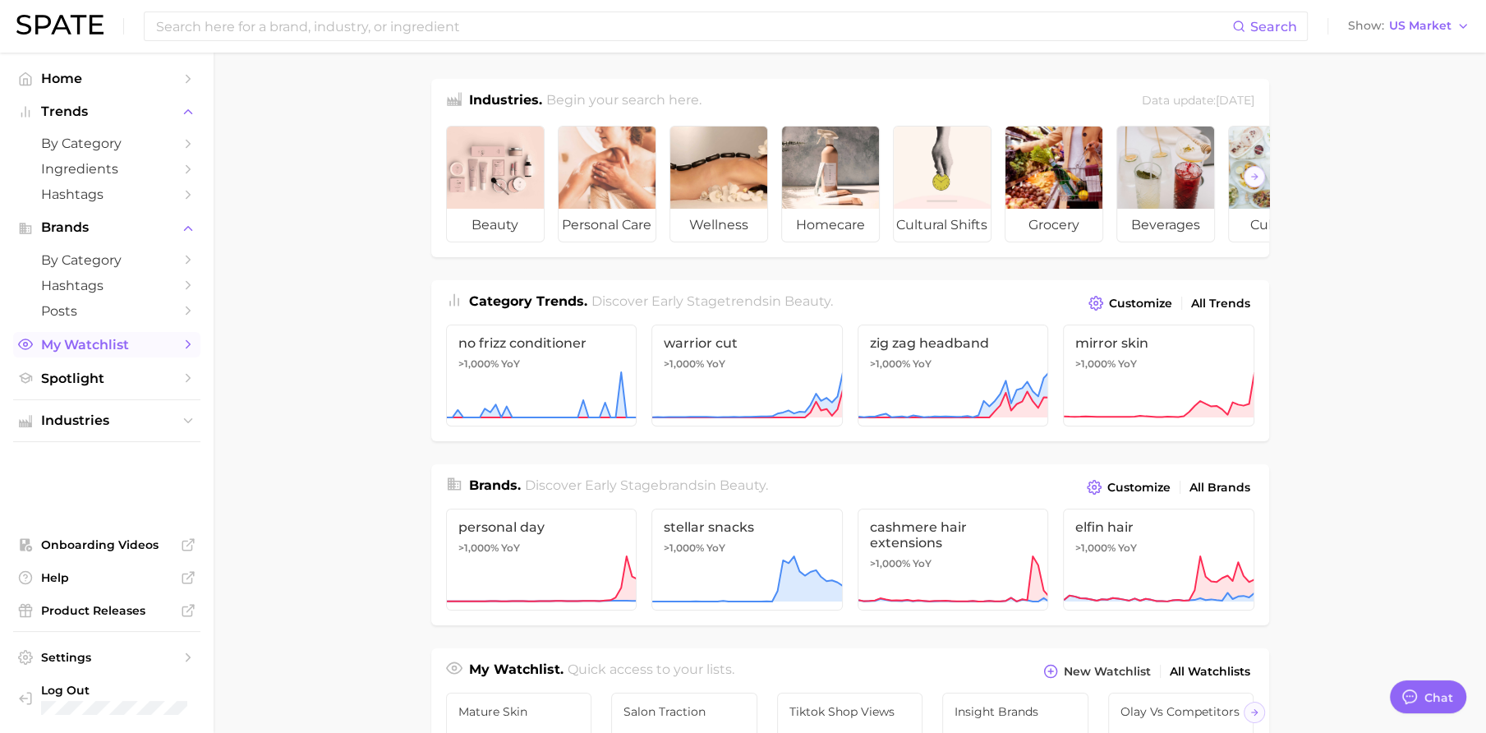
click at [29, 355] on link "My Watchlist" at bounding box center [106, 344] width 187 height 25
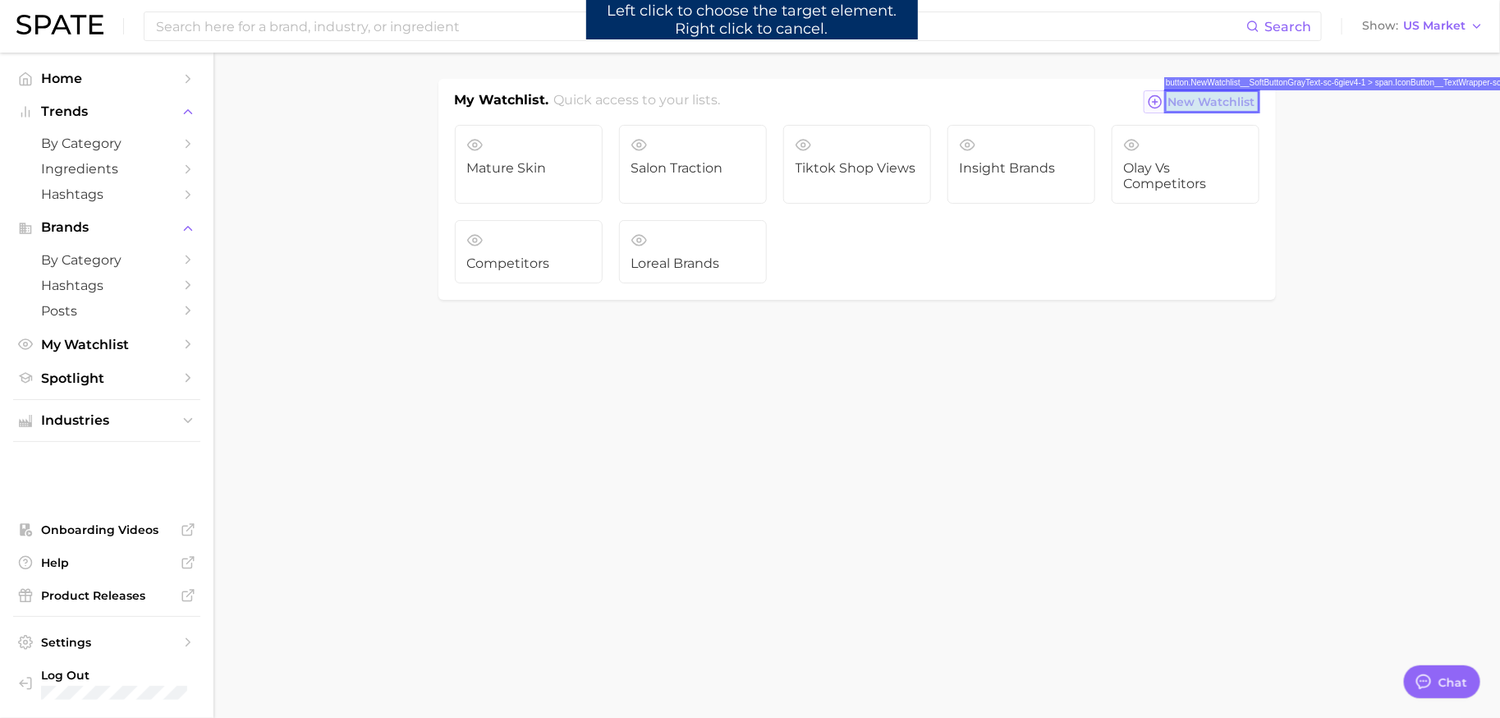
click at [1183, 102] on span "New Watchlist" at bounding box center [1212, 102] width 87 height 14
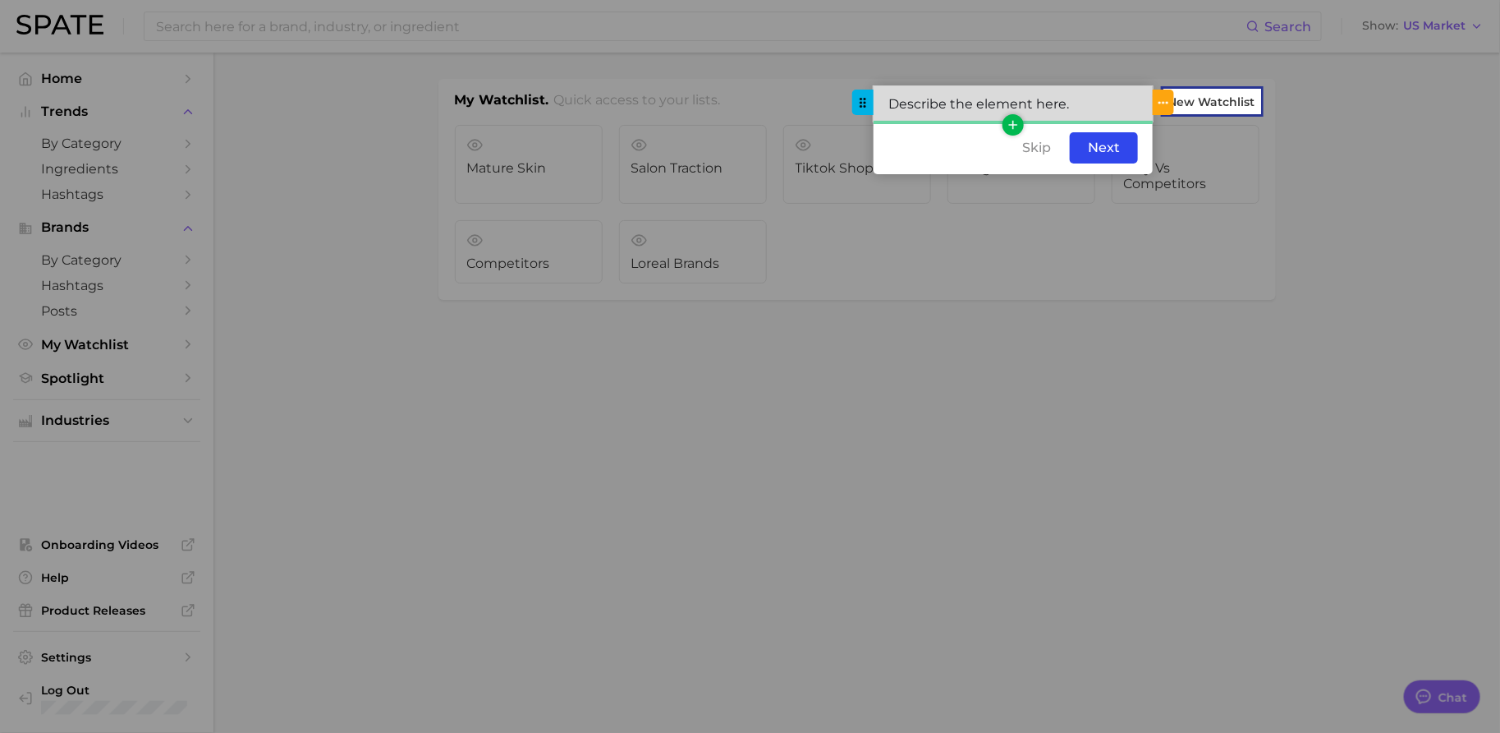
click at [1059, 109] on div "Describe the element here." at bounding box center [1013, 103] width 279 height 35
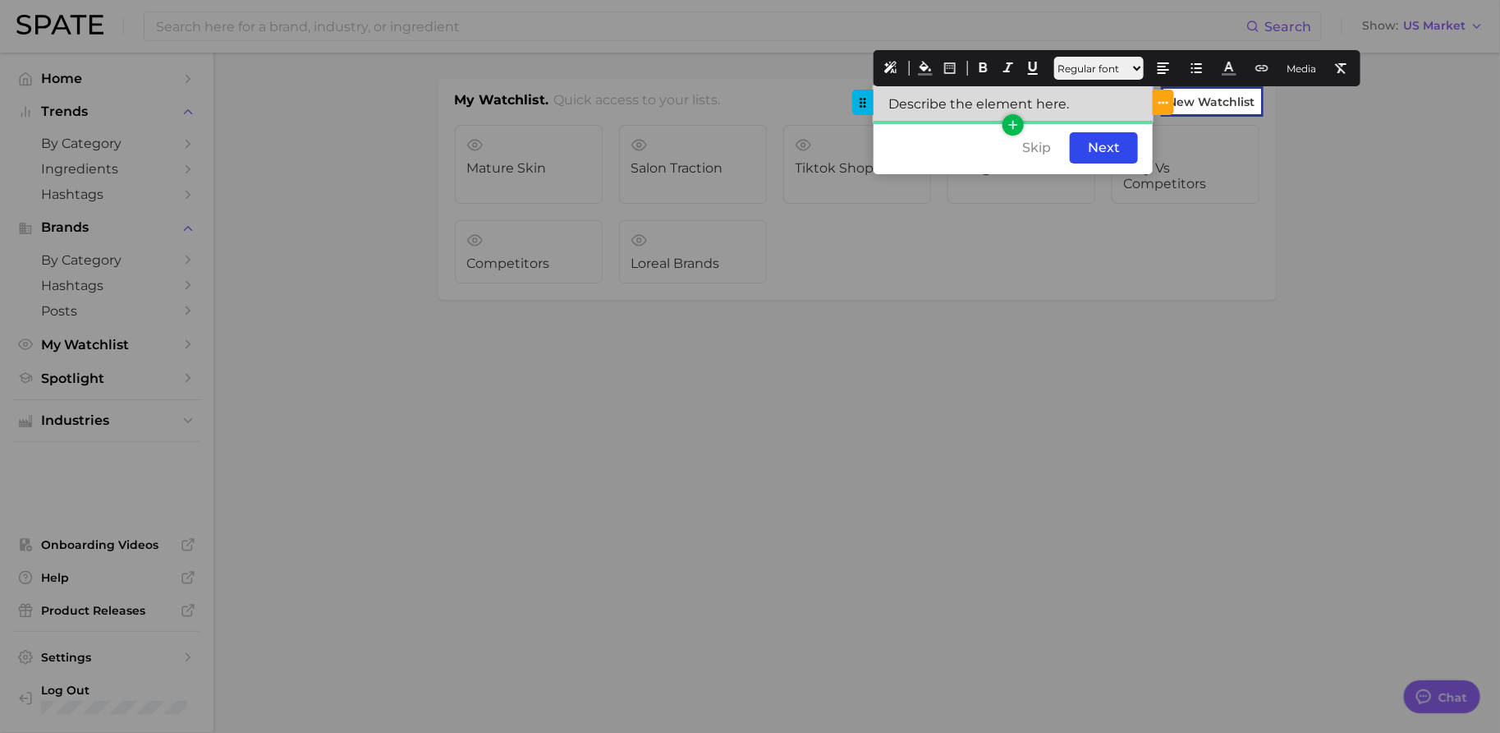
click at [1059, 108] on div "Describe the element here." at bounding box center [1013, 103] width 279 height 35
paste div
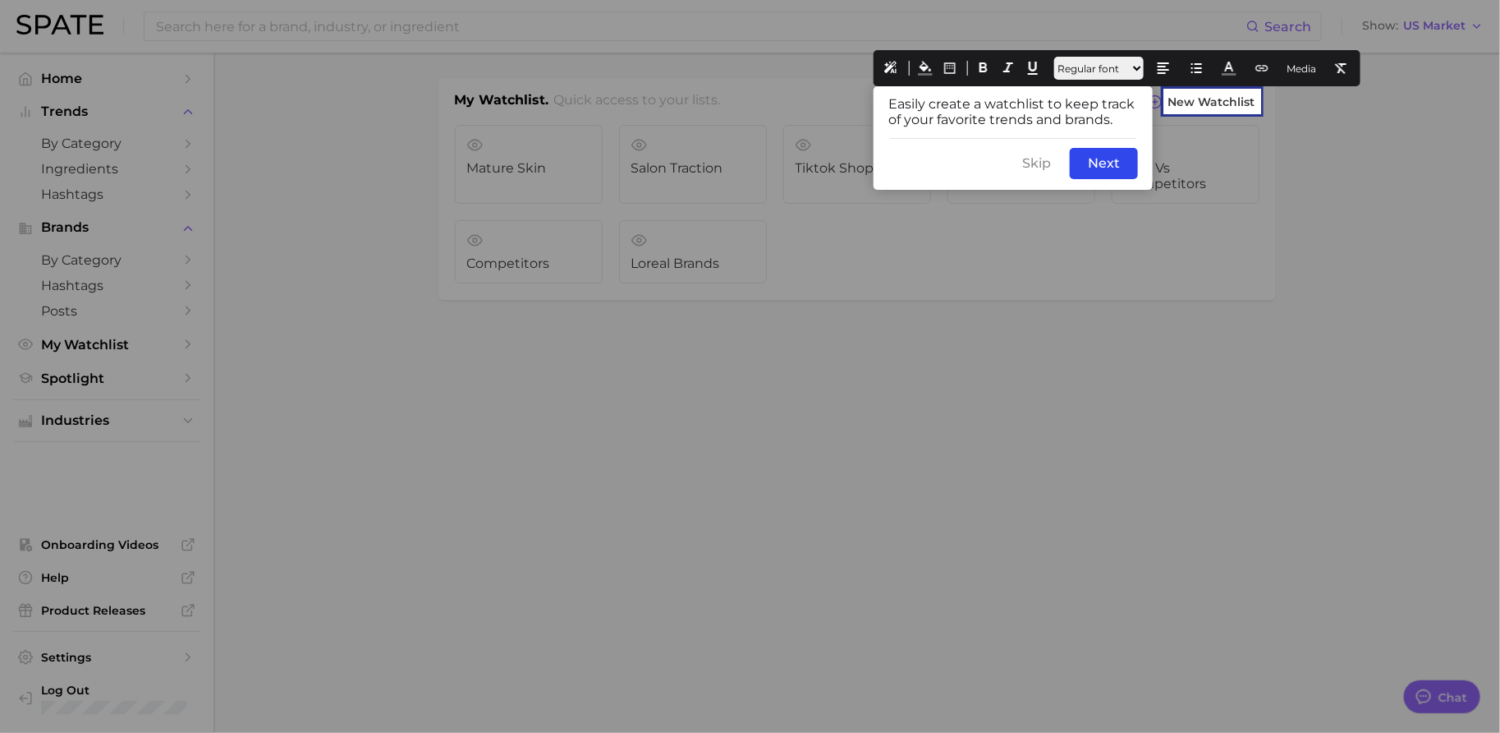
drag, startPoint x: 1118, startPoint y: 126, endPoint x: 847, endPoint y: 85, distance: 274.0
click at [848, 382] on div "undefined undefined Step #1 Easily create a watchlist to keep track of your fav…" at bounding box center [750, 382] width 1500 height 0
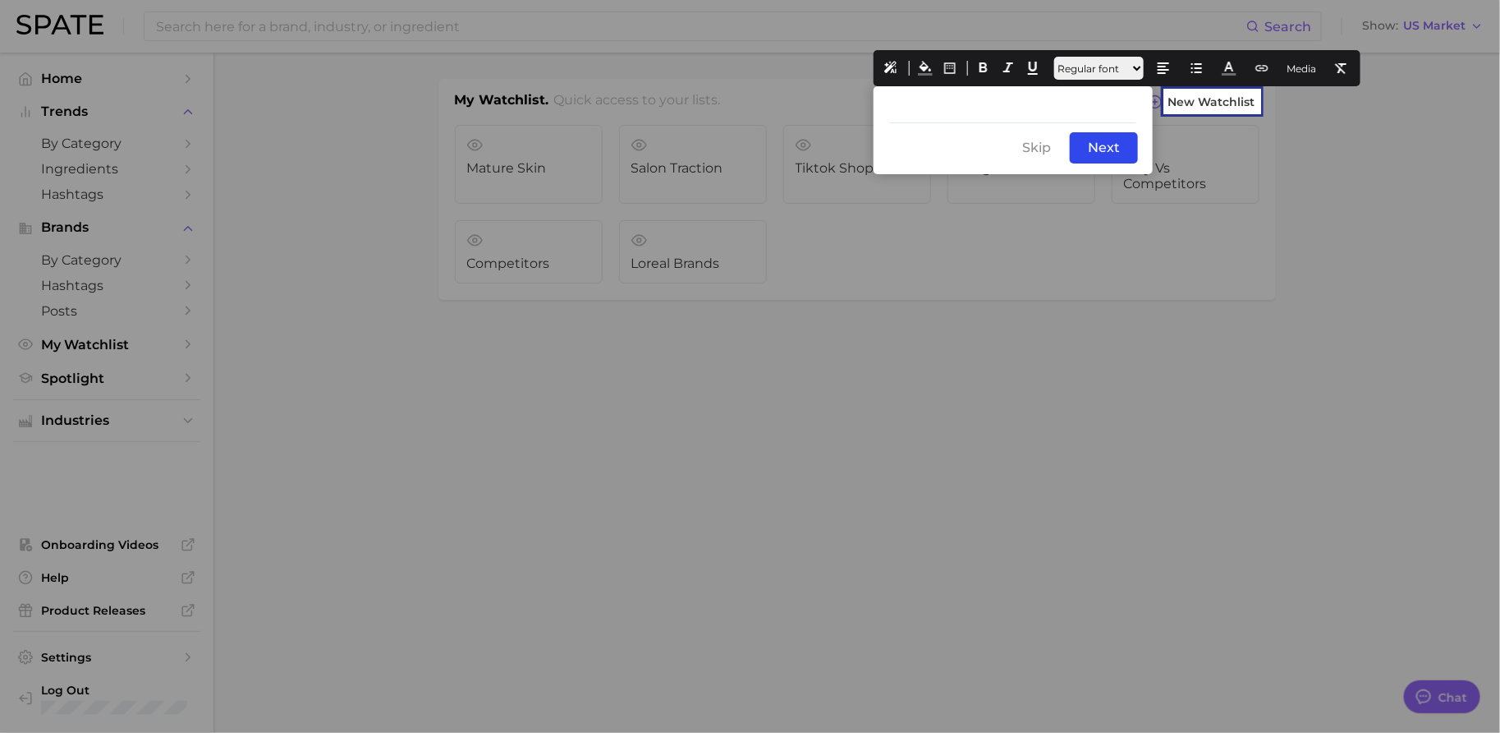
click at [1013, 126] on div "Skip Back Next" at bounding box center [1013, 148] width 279 height 53
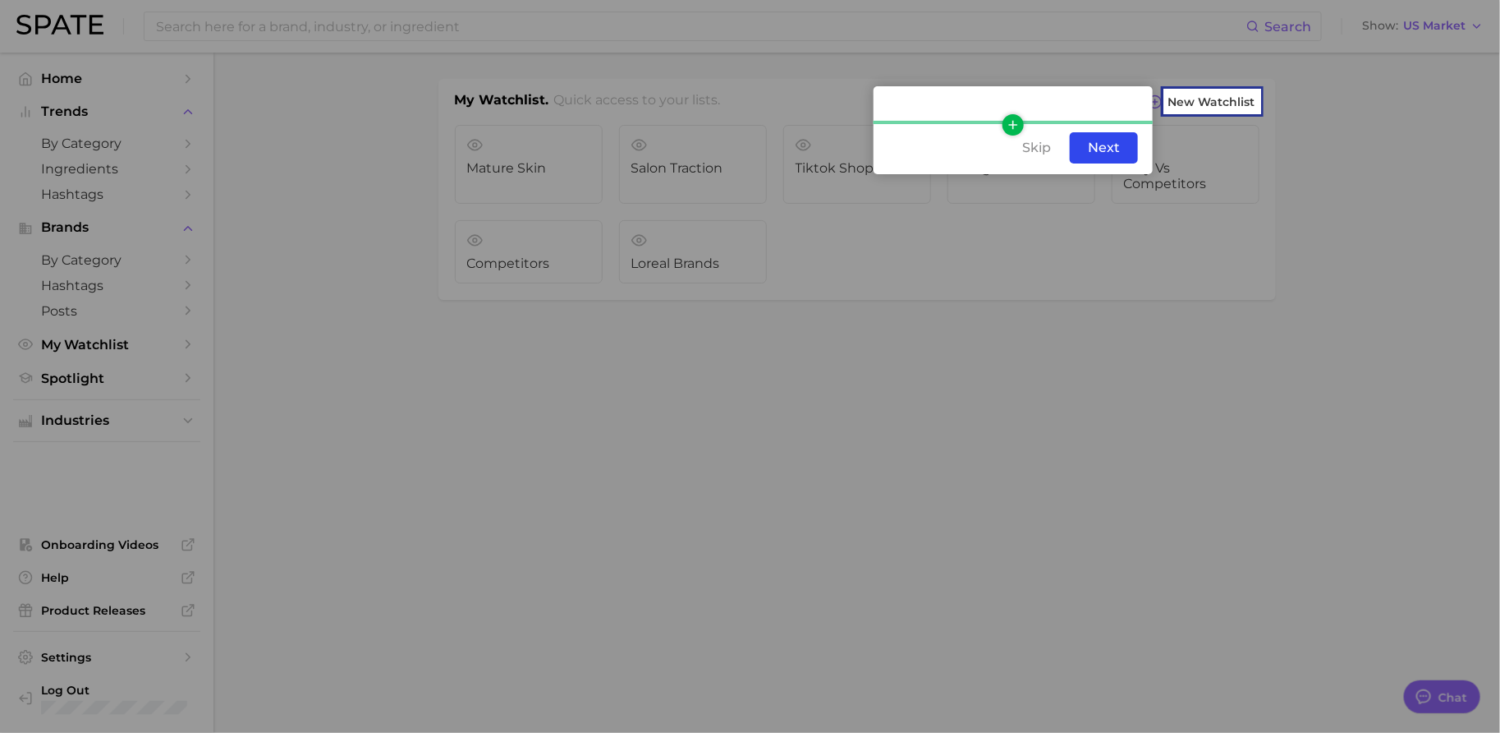
click at [1012, 117] on icon "button" at bounding box center [1013, 124] width 15 height 15
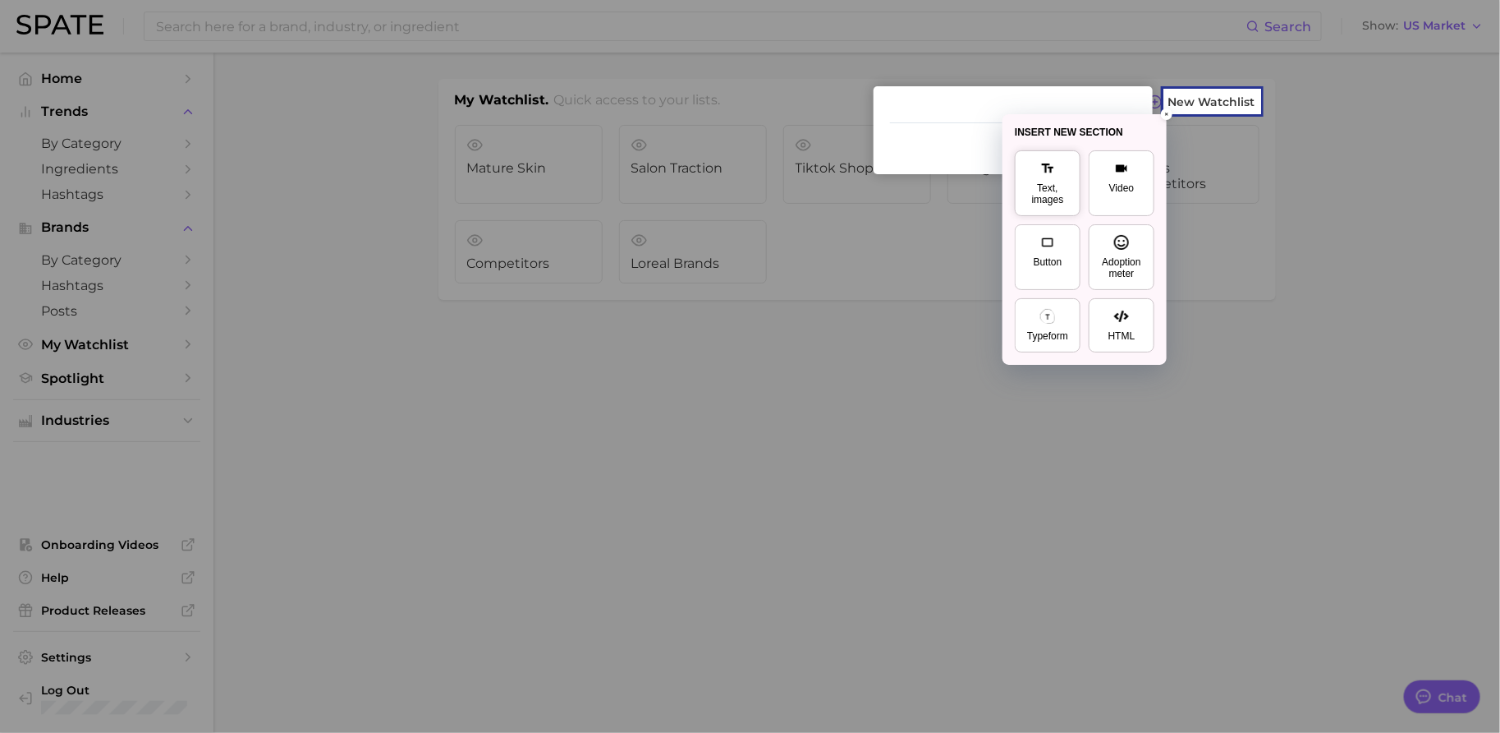
click at [1054, 172] on icon at bounding box center [1048, 168] width 15 height 15
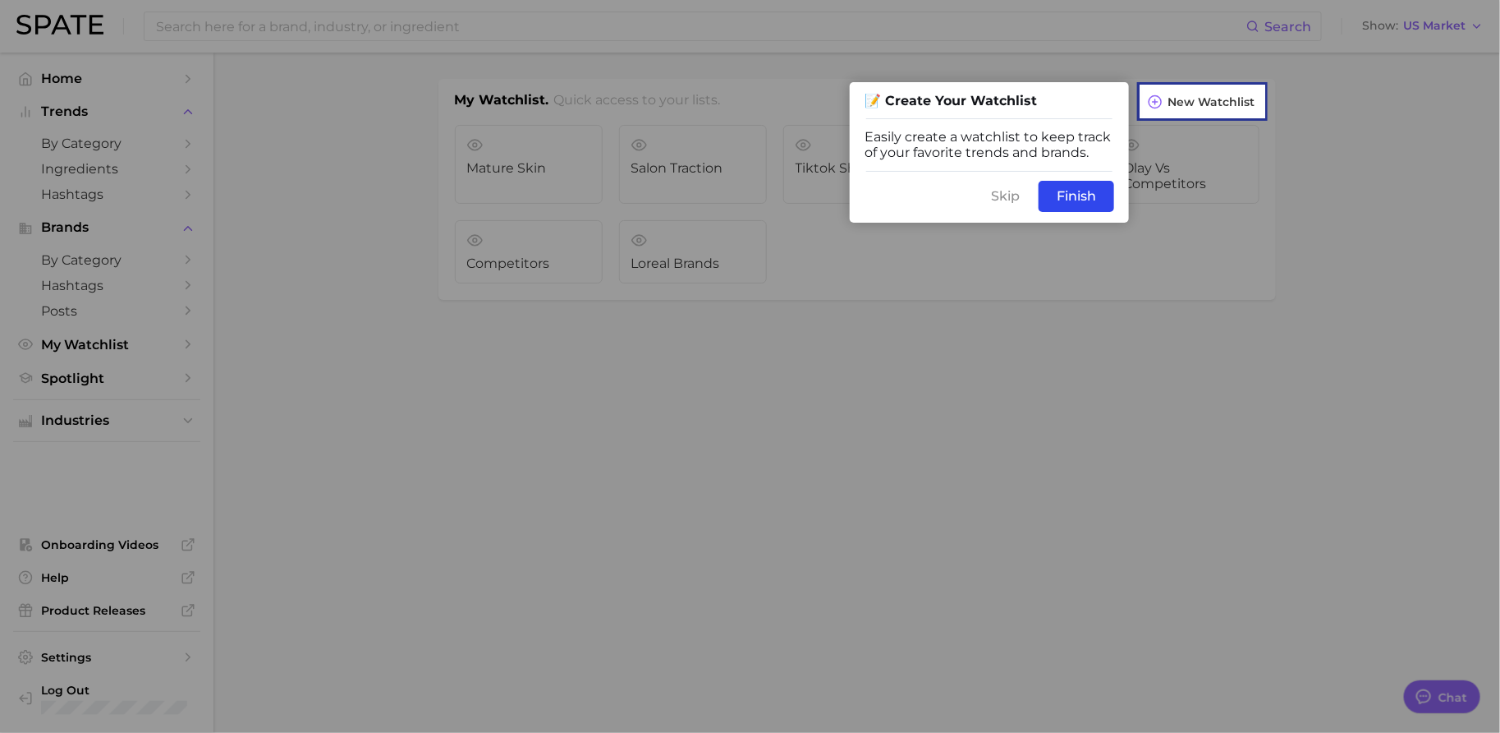
drag, startPoint x: 1039, startPoint y: 103, endPoint x: 796, endPoint y: 99, distance: 243.1
click at [796, 382] on div "undefined undefined 📝 Create Your Watchlist Easily create a watchlist to keep t…" at bounding box center [750, 382] width 1500 height 0
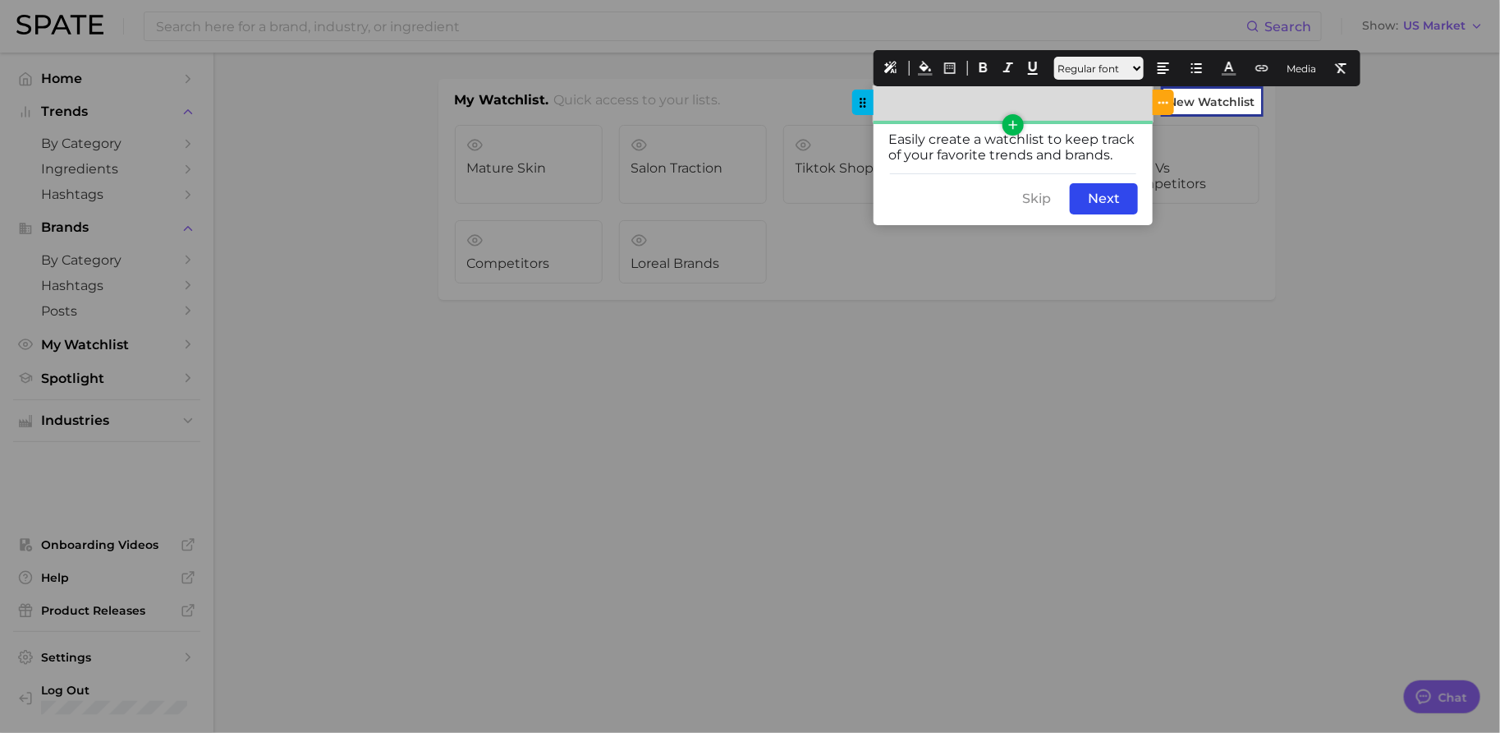
click at [983, 104] on div at bounding box center [1013, 103] width 279 height 35
paste div
drag, startPoint x: 1050, startPoint y: 99, endPoint x: 909, endPoint y: 112, distance: 141.8
click at [909, 112] on div "📝 Create Your Watchlist" at bounding box center [1013, 103] width 279 height 35
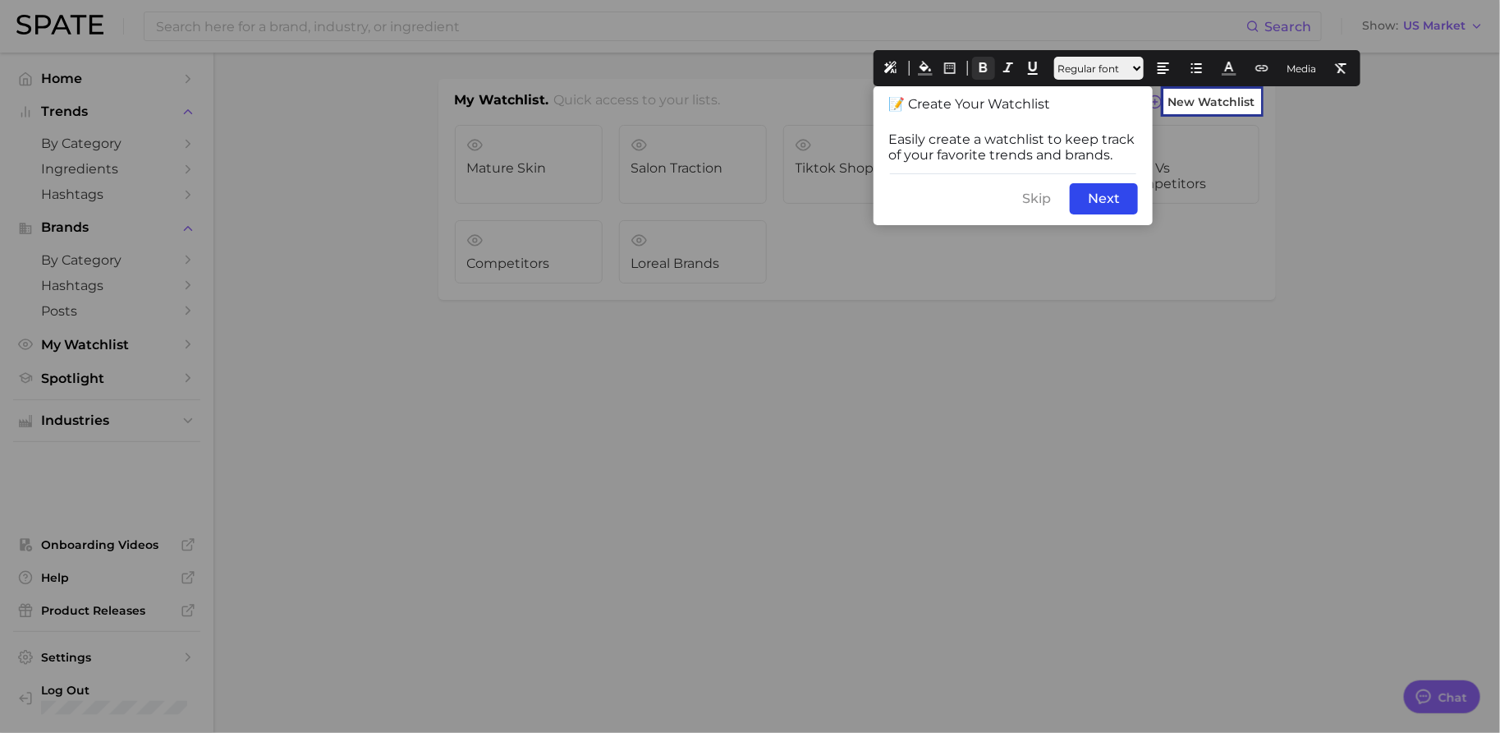
click at [989, 65] on icon at bounding box center [984, 68] width 15 height 15
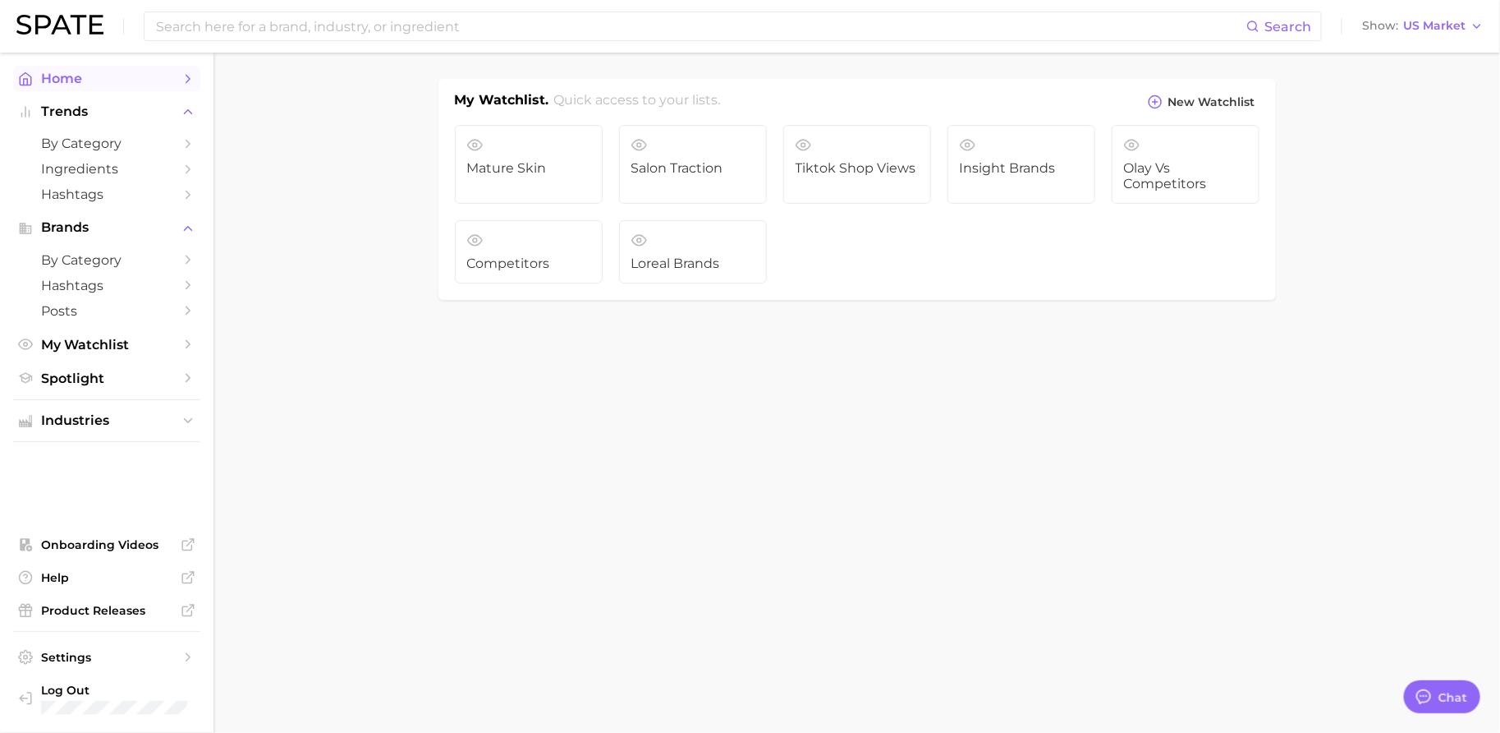
click at [80, 81] on span "Home" at bounding box center [106, 79] width 131 height 16
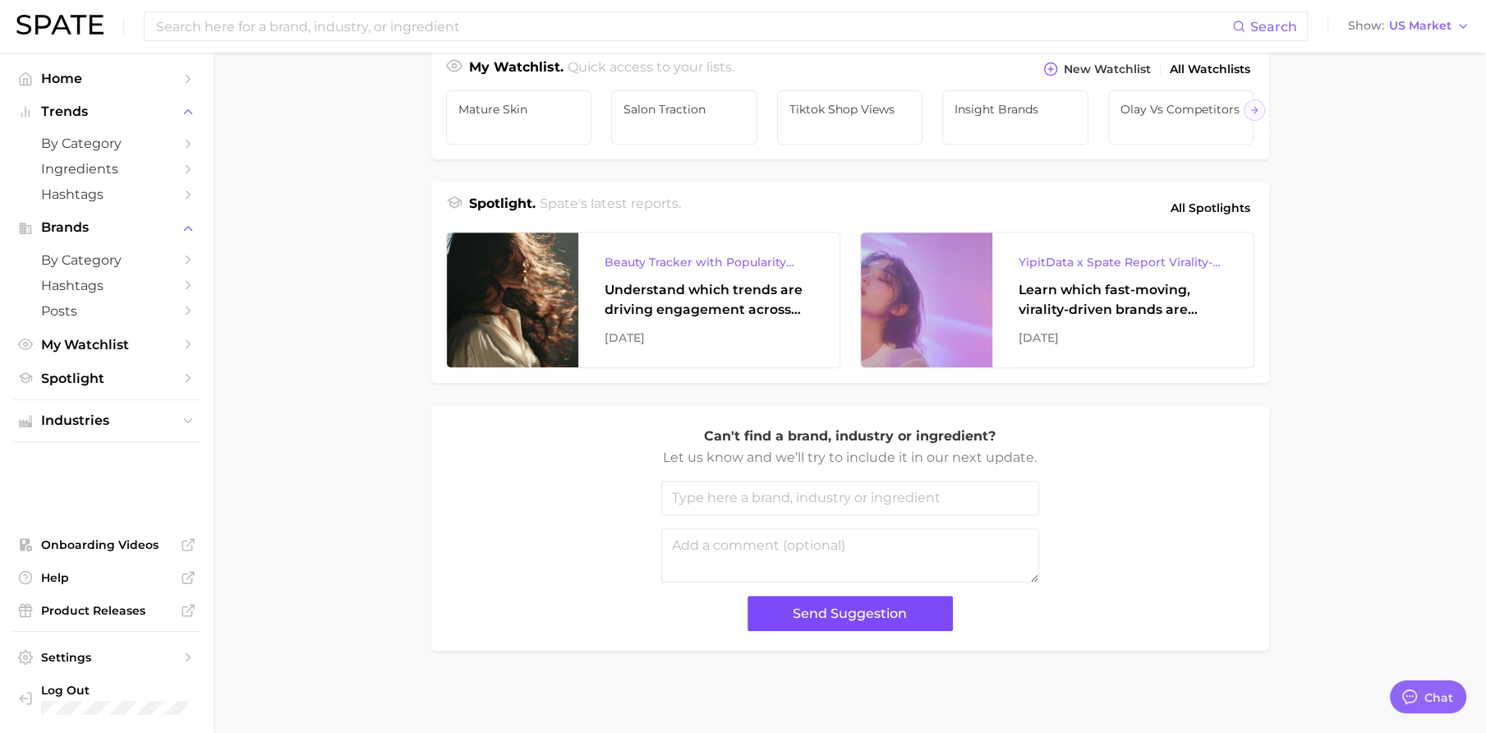
scroll to position [627, 0]
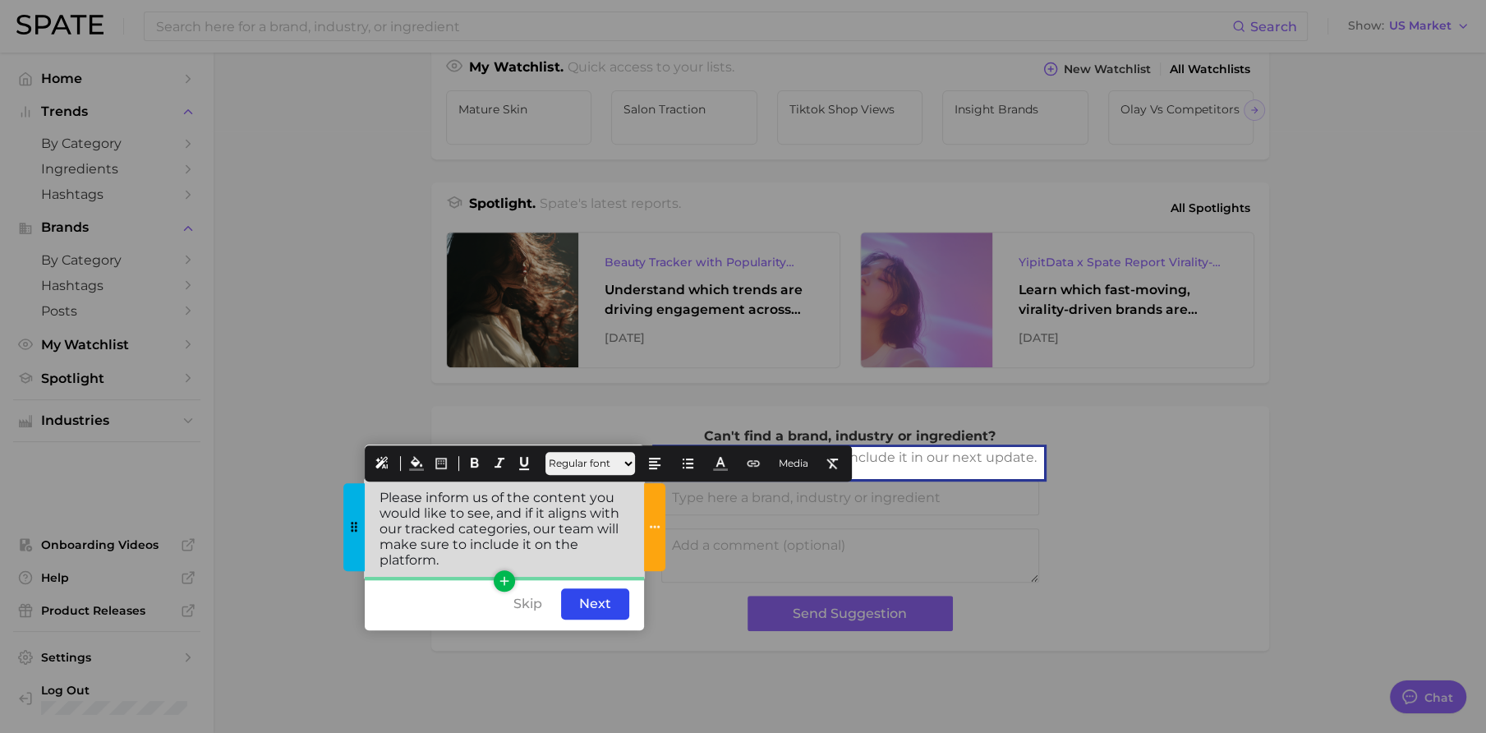
drag, startPoint x: 469, startPoint y: 545, endPoint x: 367, endPoint y: 468, distance: 127.8
click at [367, 480] on div "Please inform us of the content you would like to see, and if it aligns with ou…" at bounding box center [504, 529] width 279 height 98
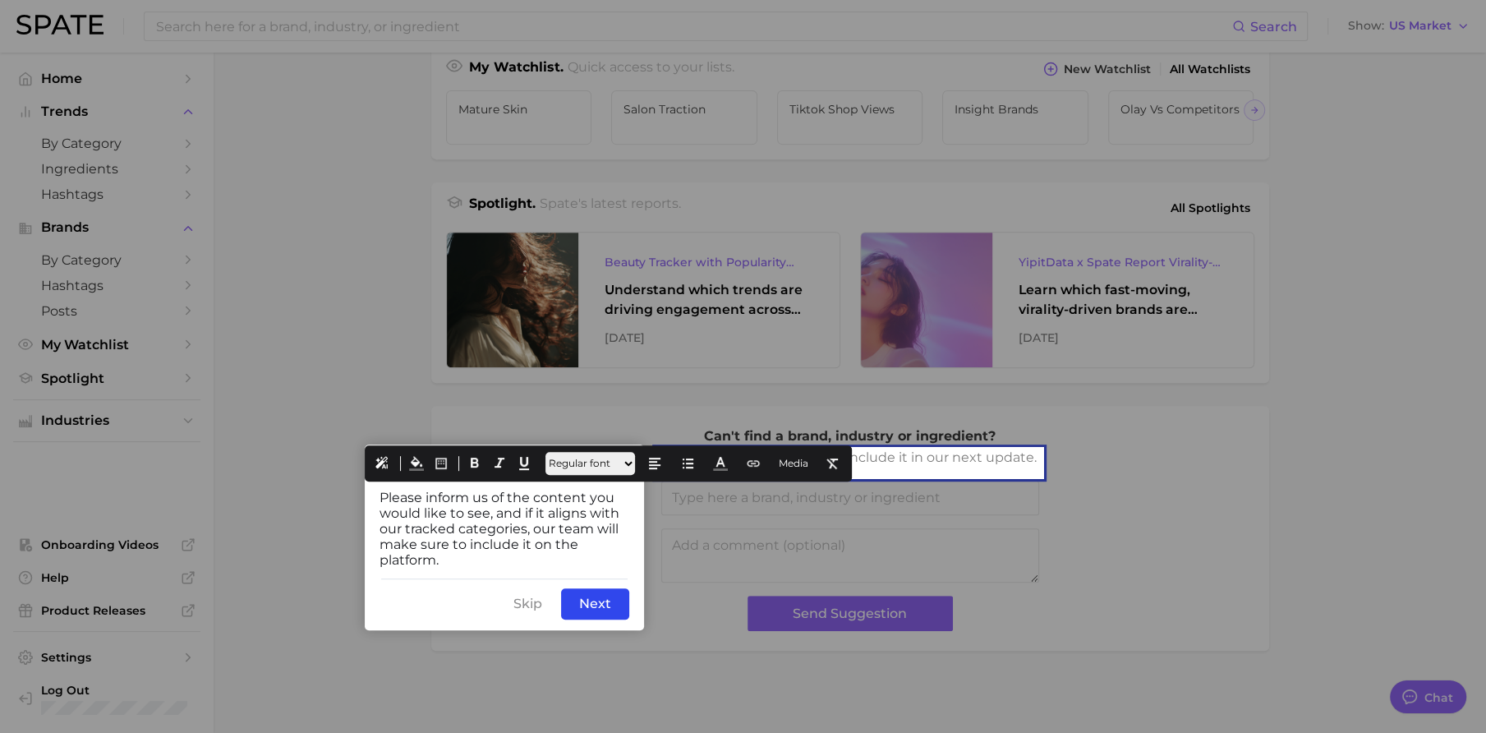
click at [479, 586] on div "Skip Back Next" at bounding box center [504, 603] width 279 height 53
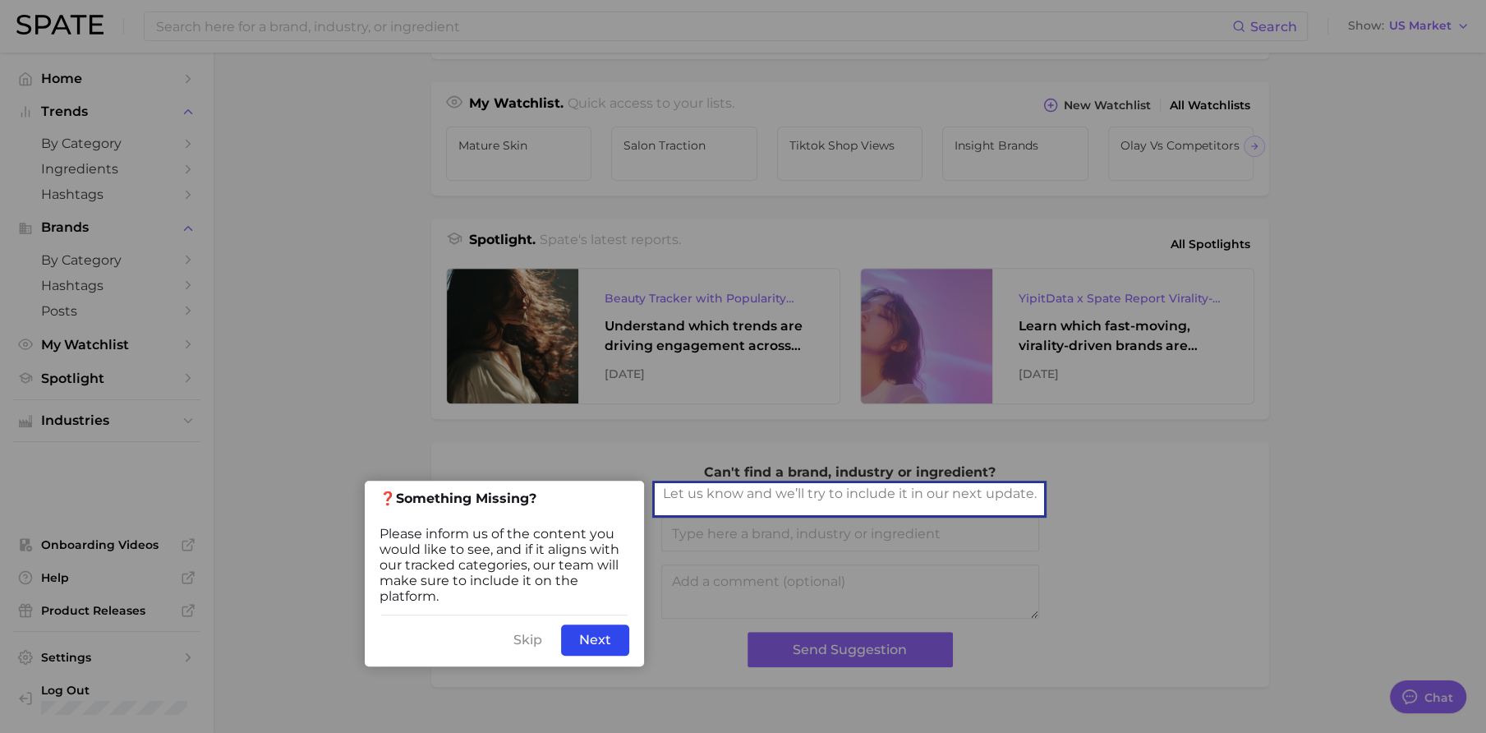
scroll to position [517, 0]
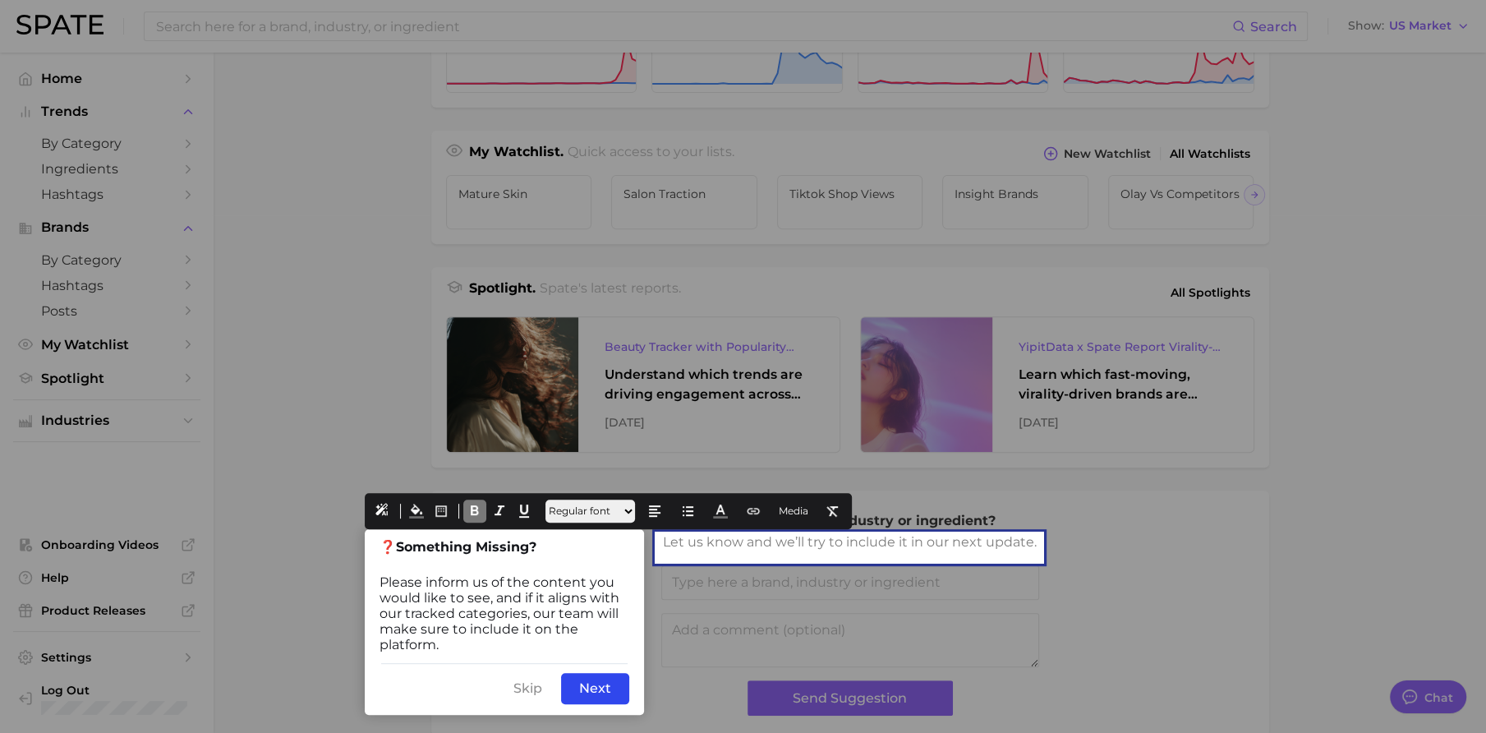
drag, startPoint x: 373, startPoint y: 539, endPoint x: 319, endPoint y: 540, distance: 53.4
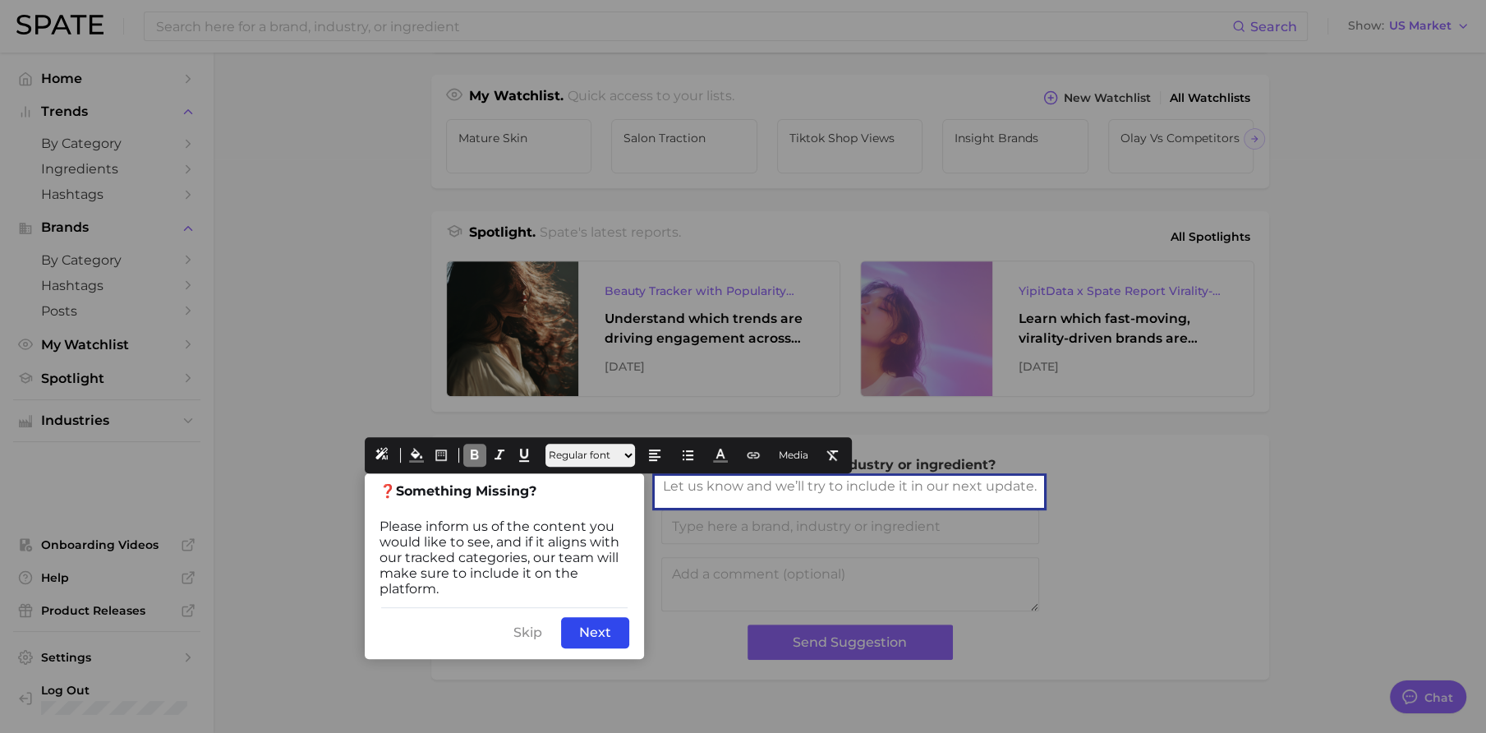
scroll to position [627, 0]
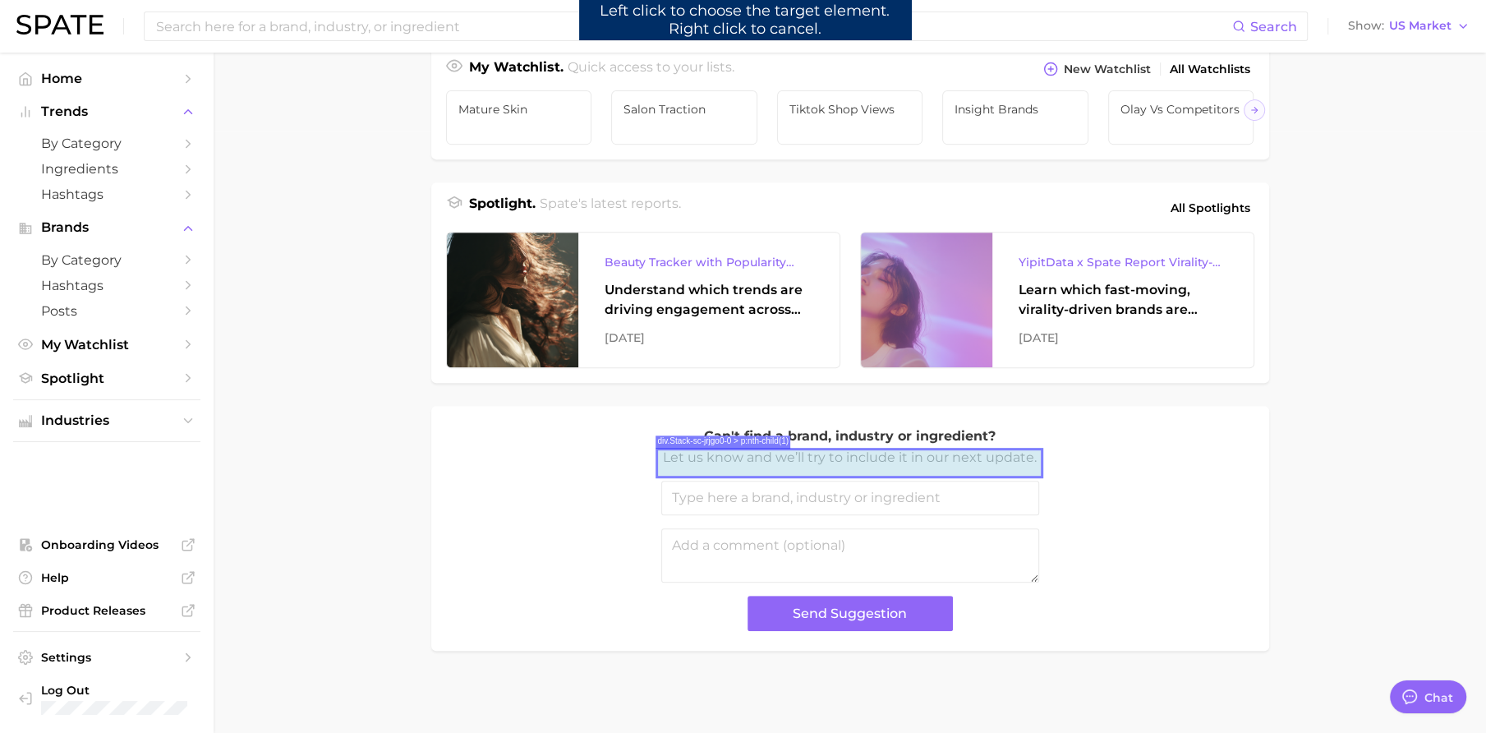
click at [867, 434] on p "Can't find a brand, industry or ingredient?" at bounding box center [850, 435] width 378 height 21
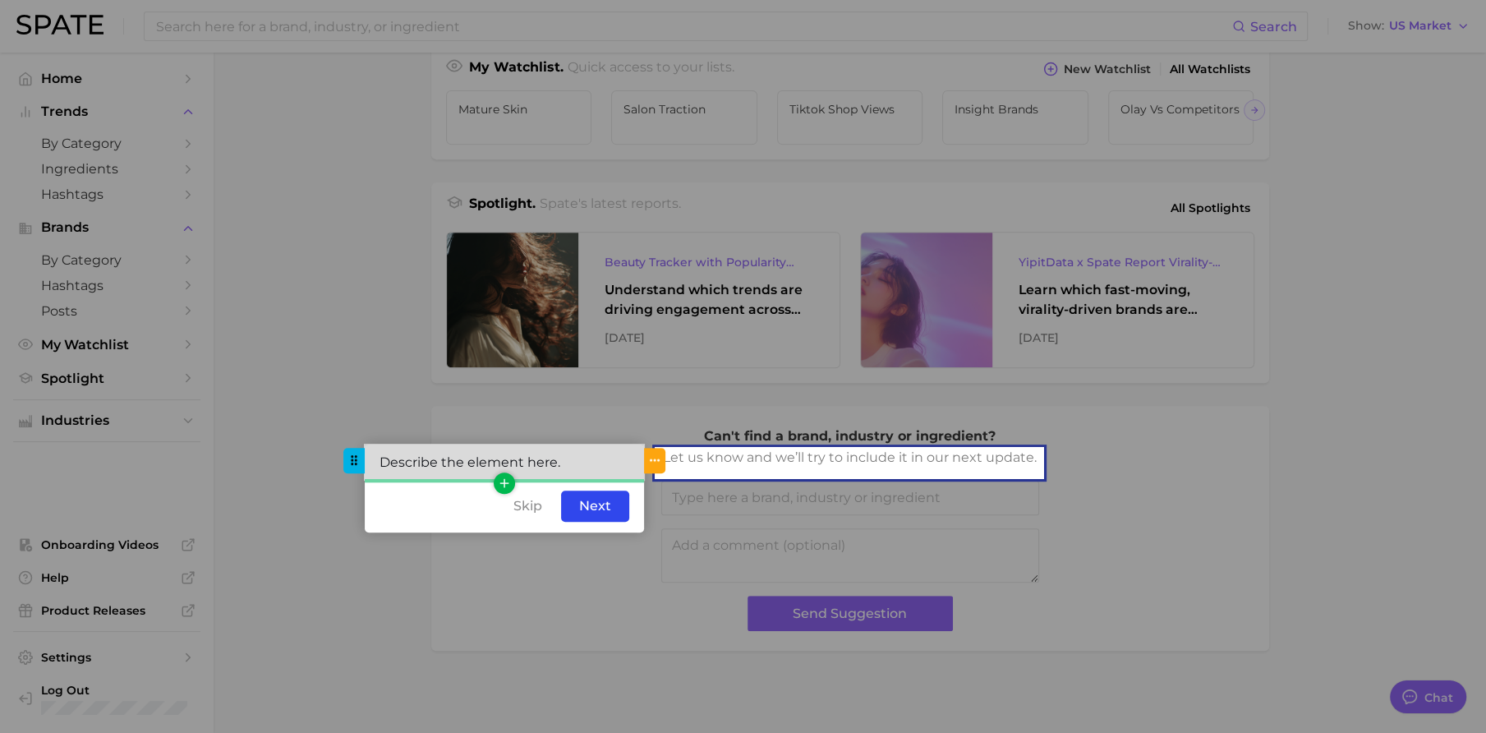
click at [578, 444] on div "Describe the element here." at bounding box center [504, 461] width 279 height 35
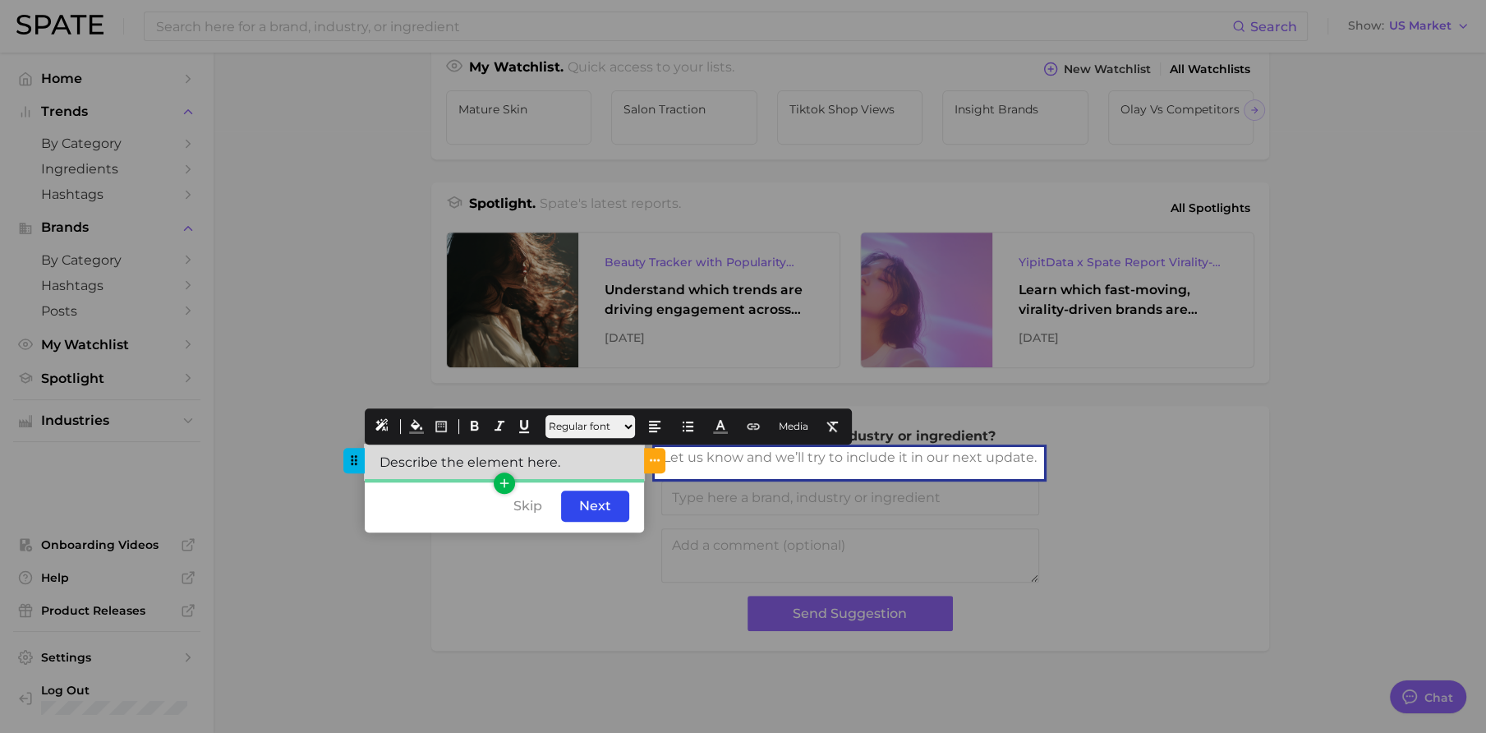
click at [578, 444] on div "Describe the element here." at bounding box center [504, 461] width 279 height 35
paste div
drag, startPoint x: 554, startPoint y: 436, endPoint x: 397, endPoint y: 439, distance: 157.7
click at [397, 444] on div "❓Something Missing?" at bounding box center [504, 461] width 279 height 35
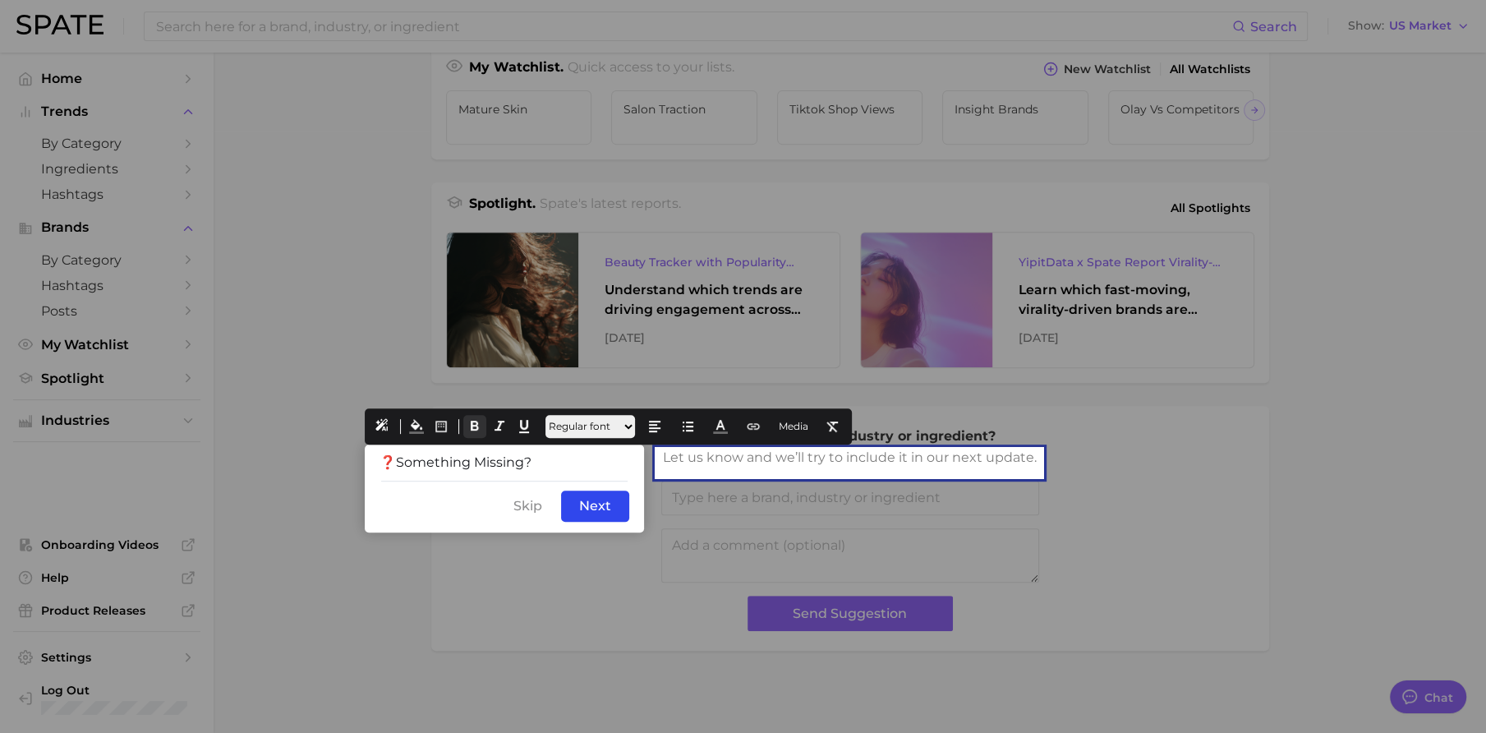
click at [474, 419] on icon at bounding box center [474, 426] width 15 height 15
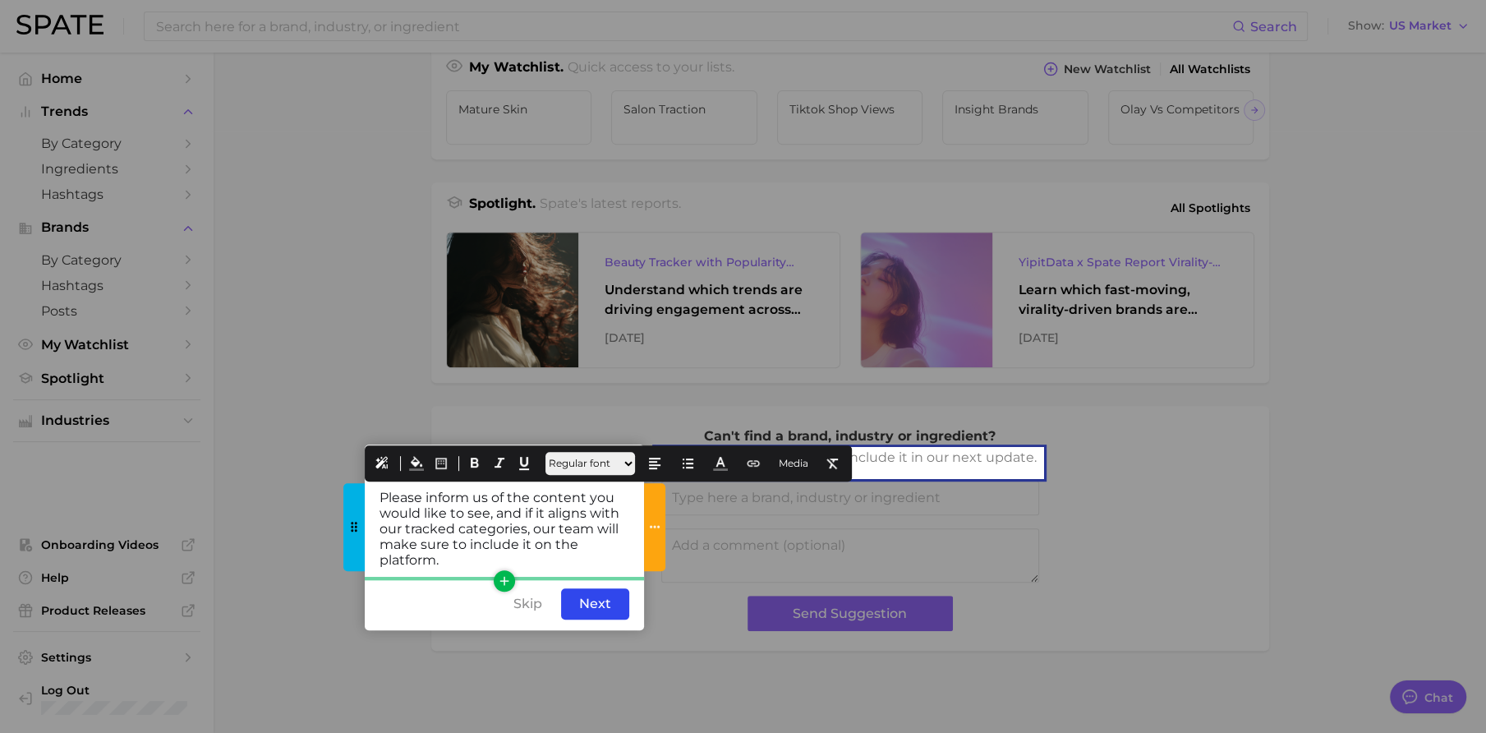
drag, startPoint x: 545, startPoint y: 542, endPoint x: 359, endPoint y: 466, distance: 200.7
click at [365, 480] on div "Please inform us of the content you would like to see, and if it aligns with ou…" at bounding box center [504, 529] width 279 height 98
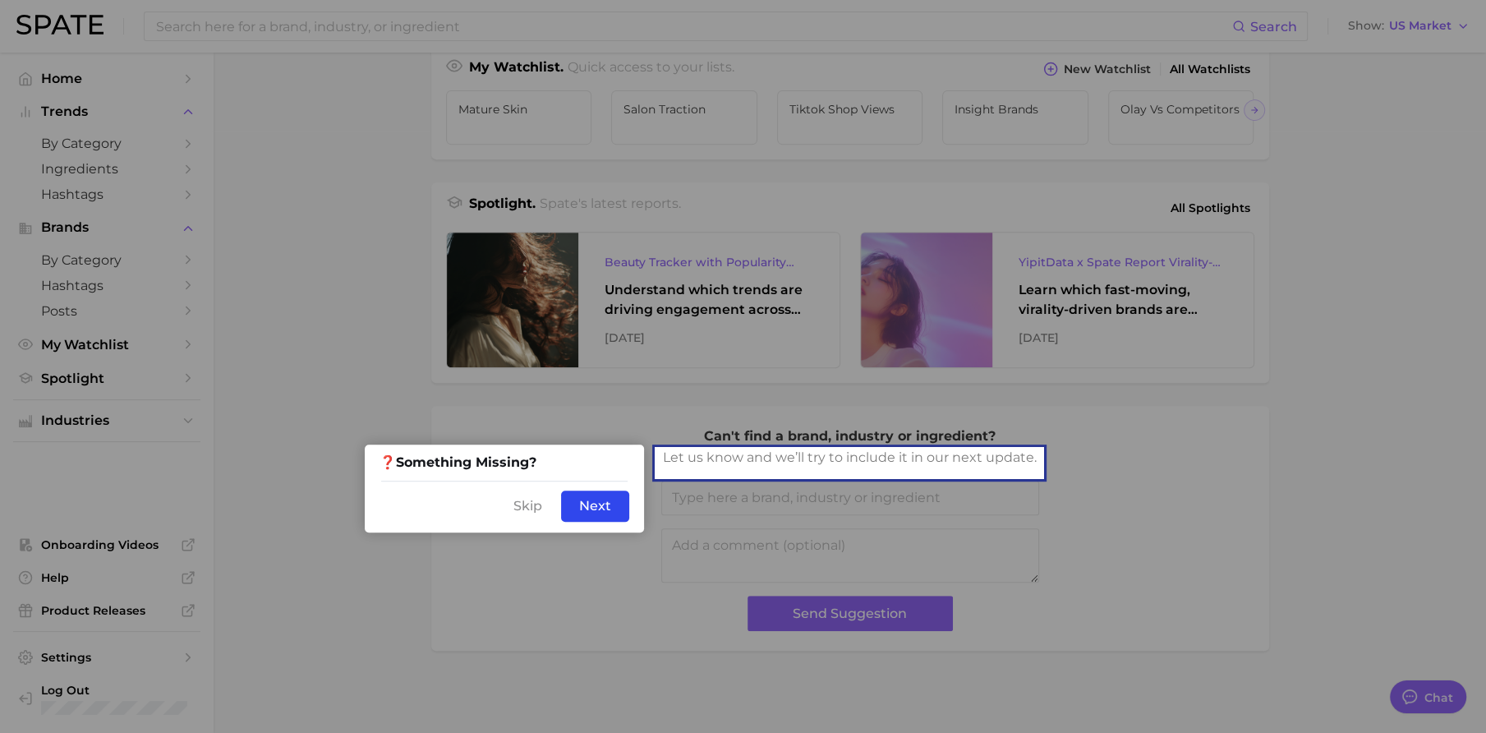
click at [511, 480] on div "Skip Back Next" at bounding box center [504, 506] width 279 height 53
click at [505, 476] on icon "button" at bounding box center [504, 483] width 15 height 15
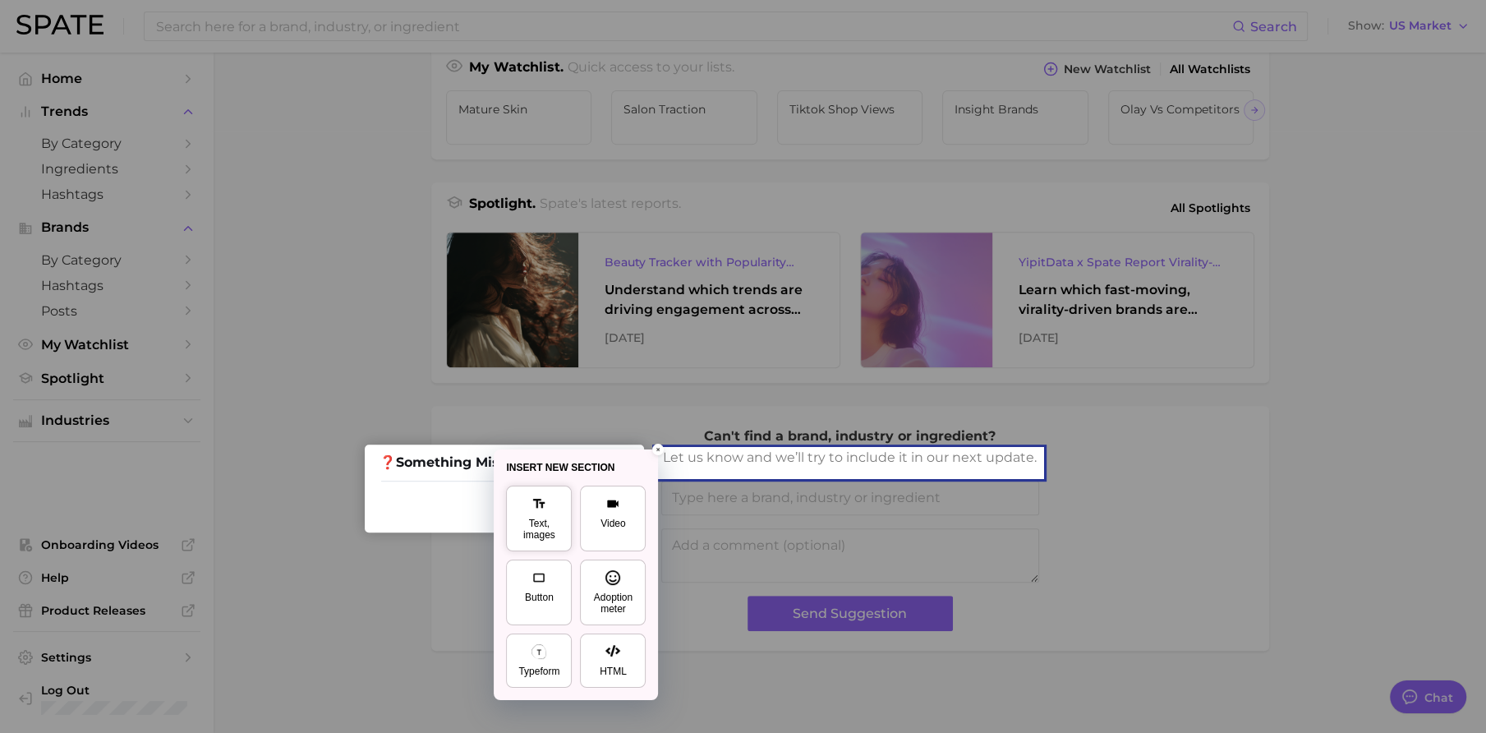
click at [531, 515] on button "Text, images" at bounding box center [539, 518] width 66 height 66
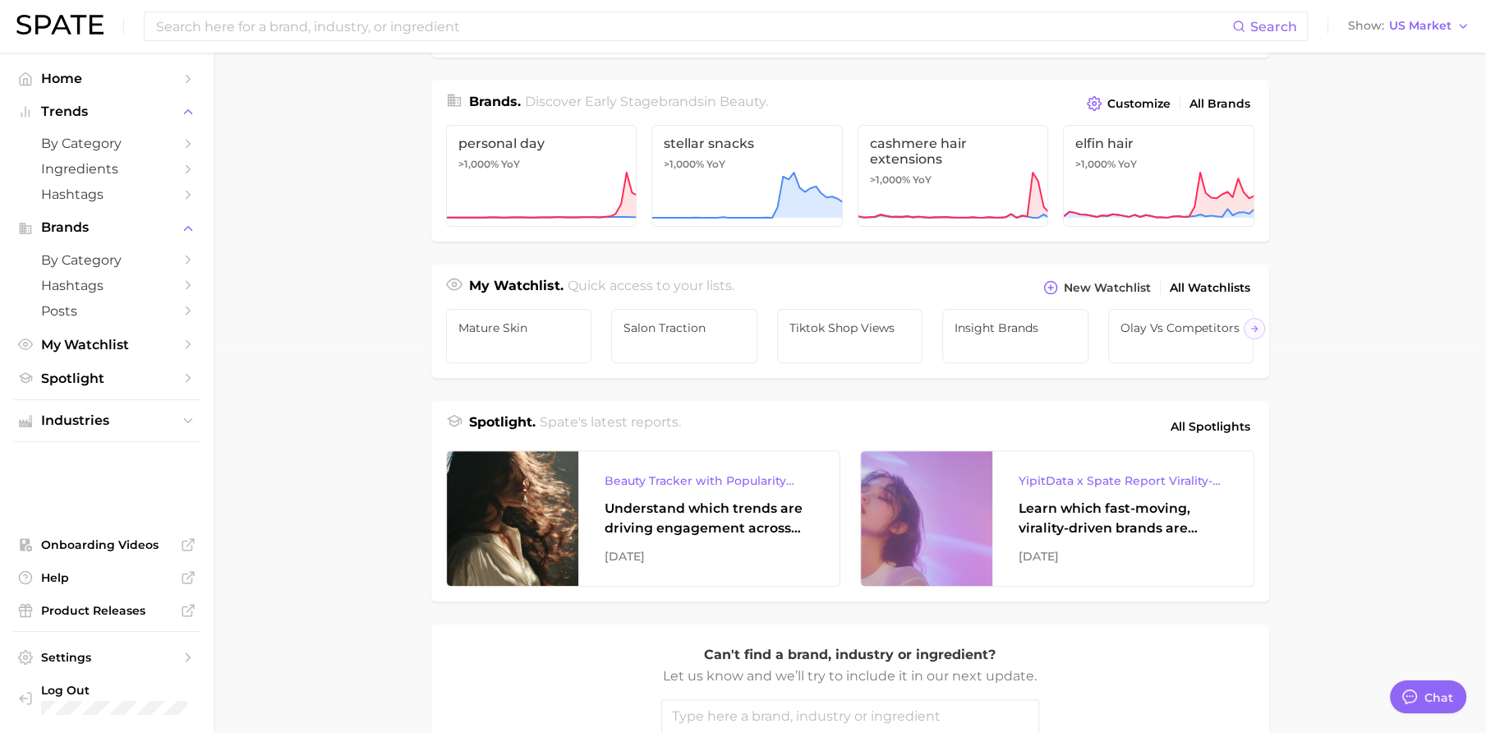
scroll to position [263, 0]
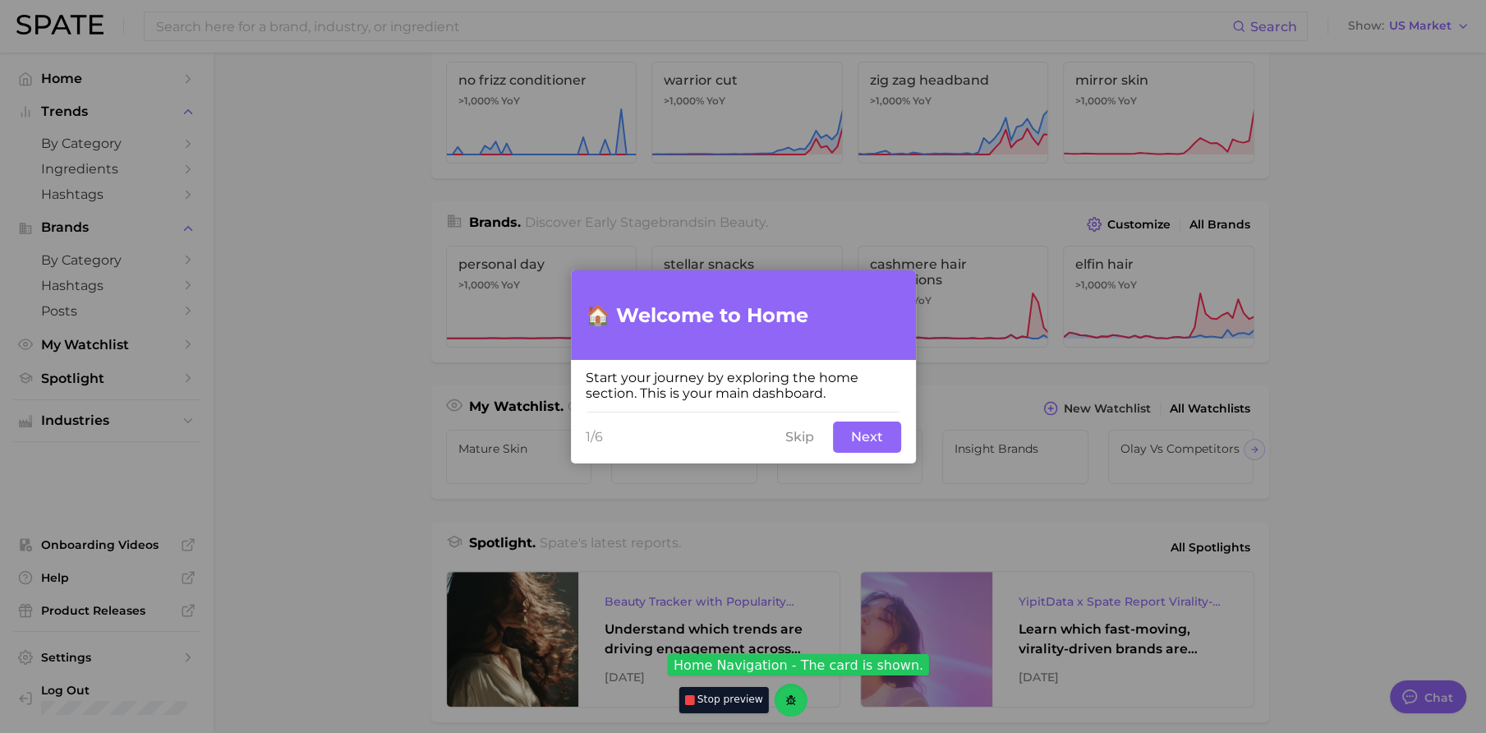
click at [890, 440] on button "Next" at bounding box center [867, 436] width 68 height 31
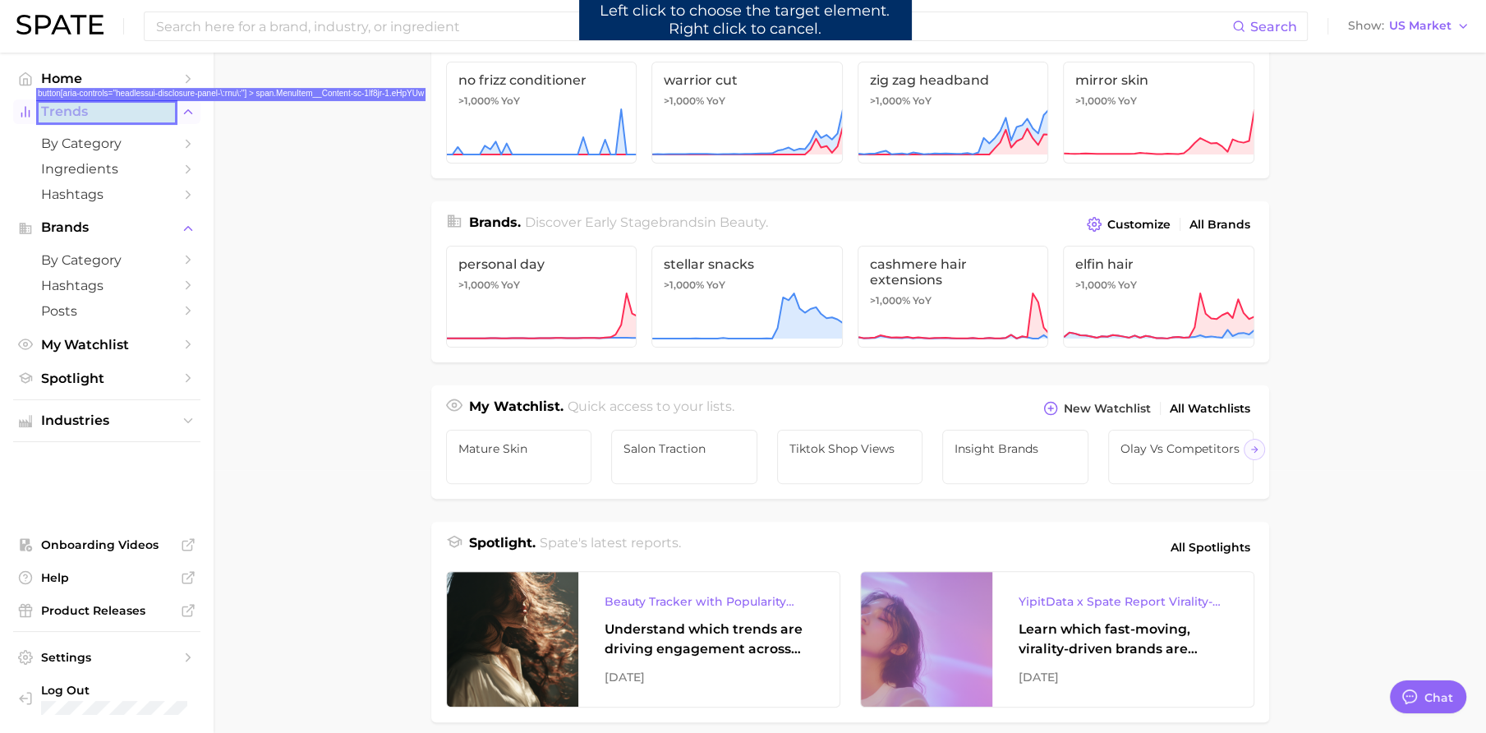
click at [91, 113] on span "Trends" at bounding box center [106, 111] width 131 height 15
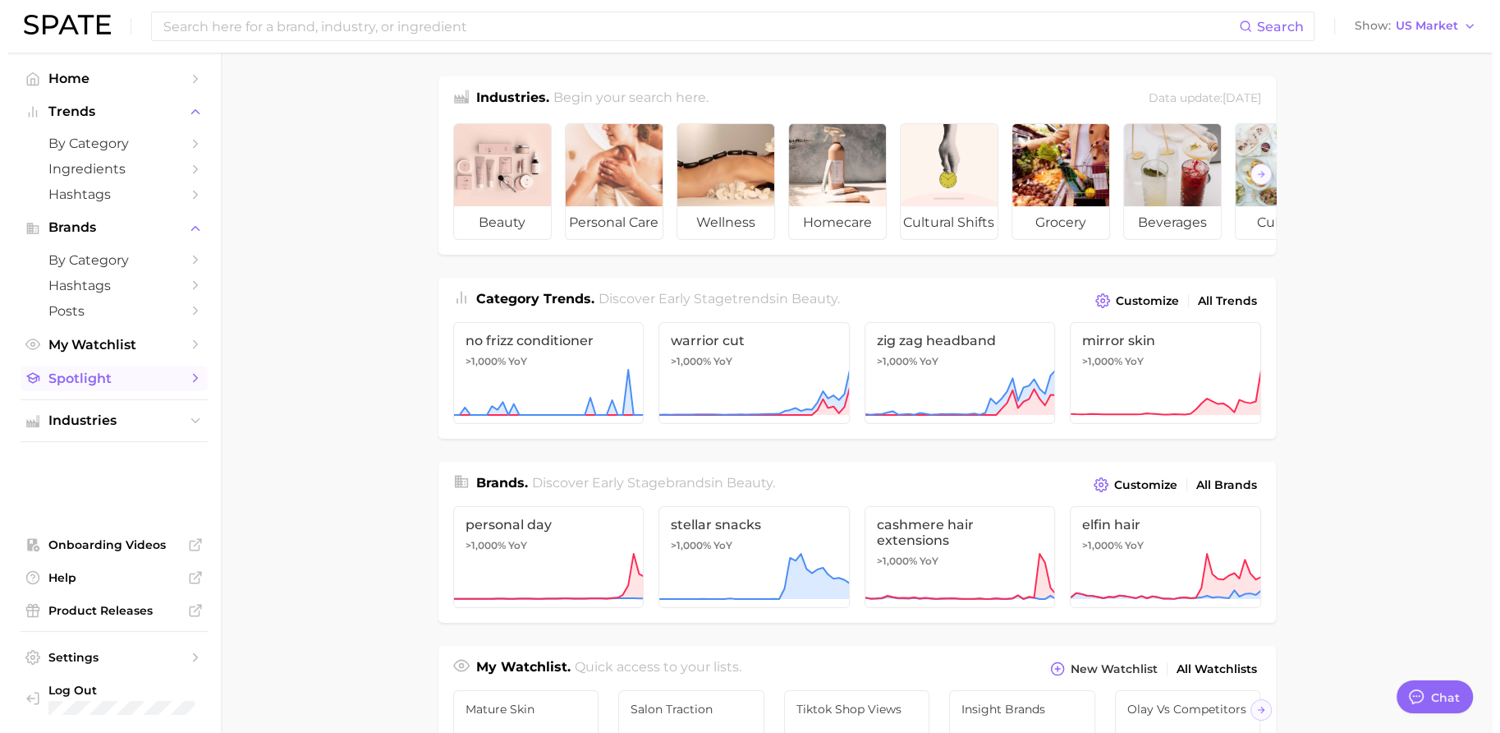
scroll to position [0, 0]
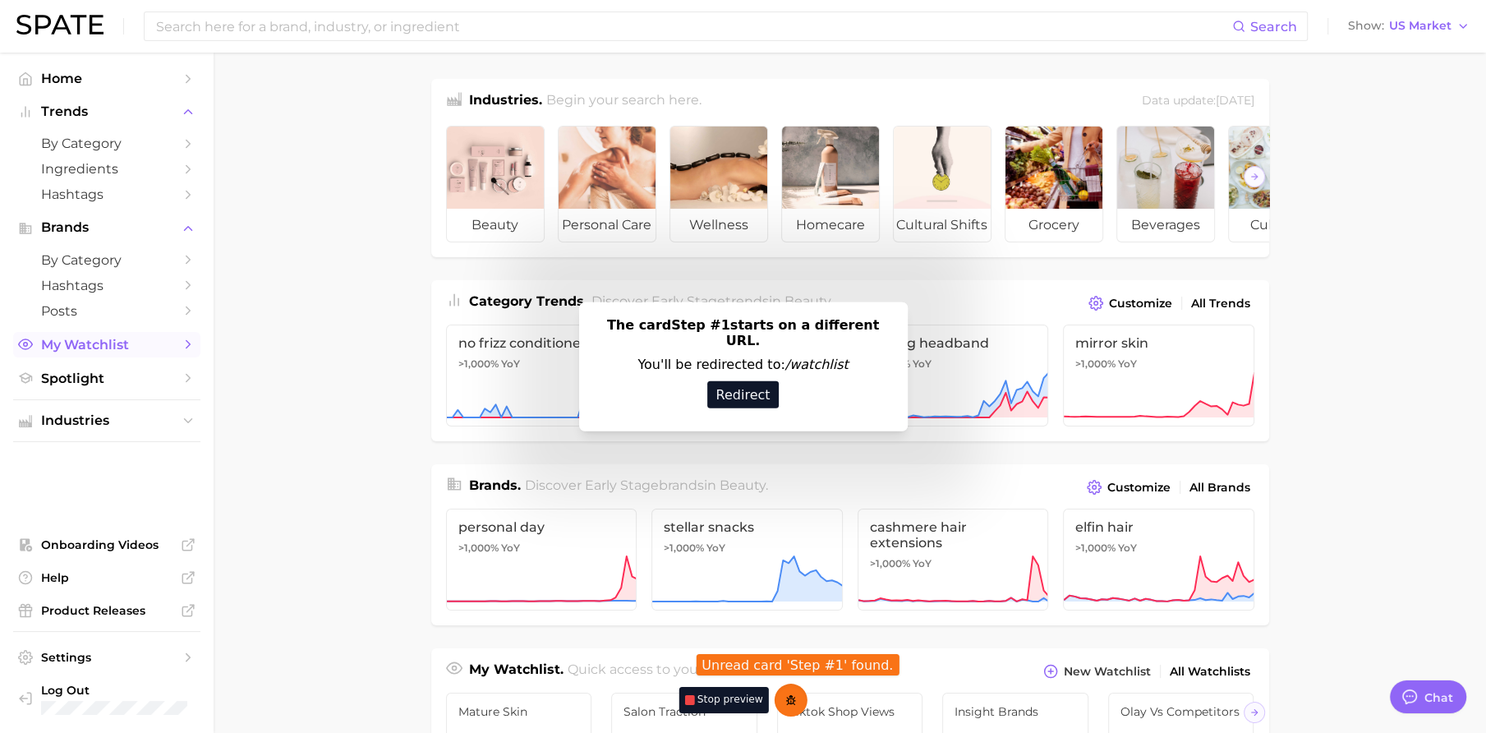
click at [89, 342] on span "My Watchlist" at bounding box center [106, 345] width 131 height 16
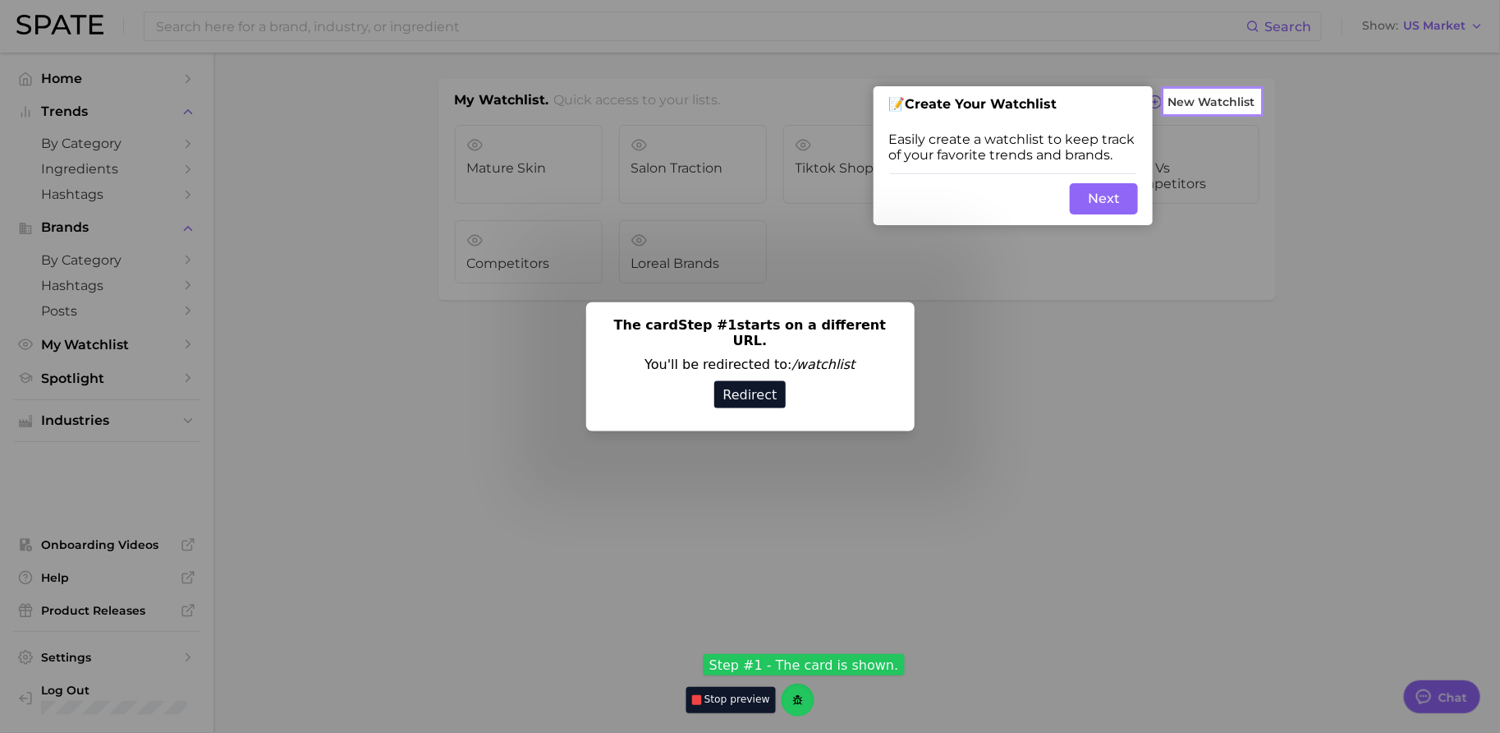
click at [749, 389] on button "Redirect" at bounding box center [750, 393] width 71 height 27
